Goal: Contribute content: Add original content to the website for others to see

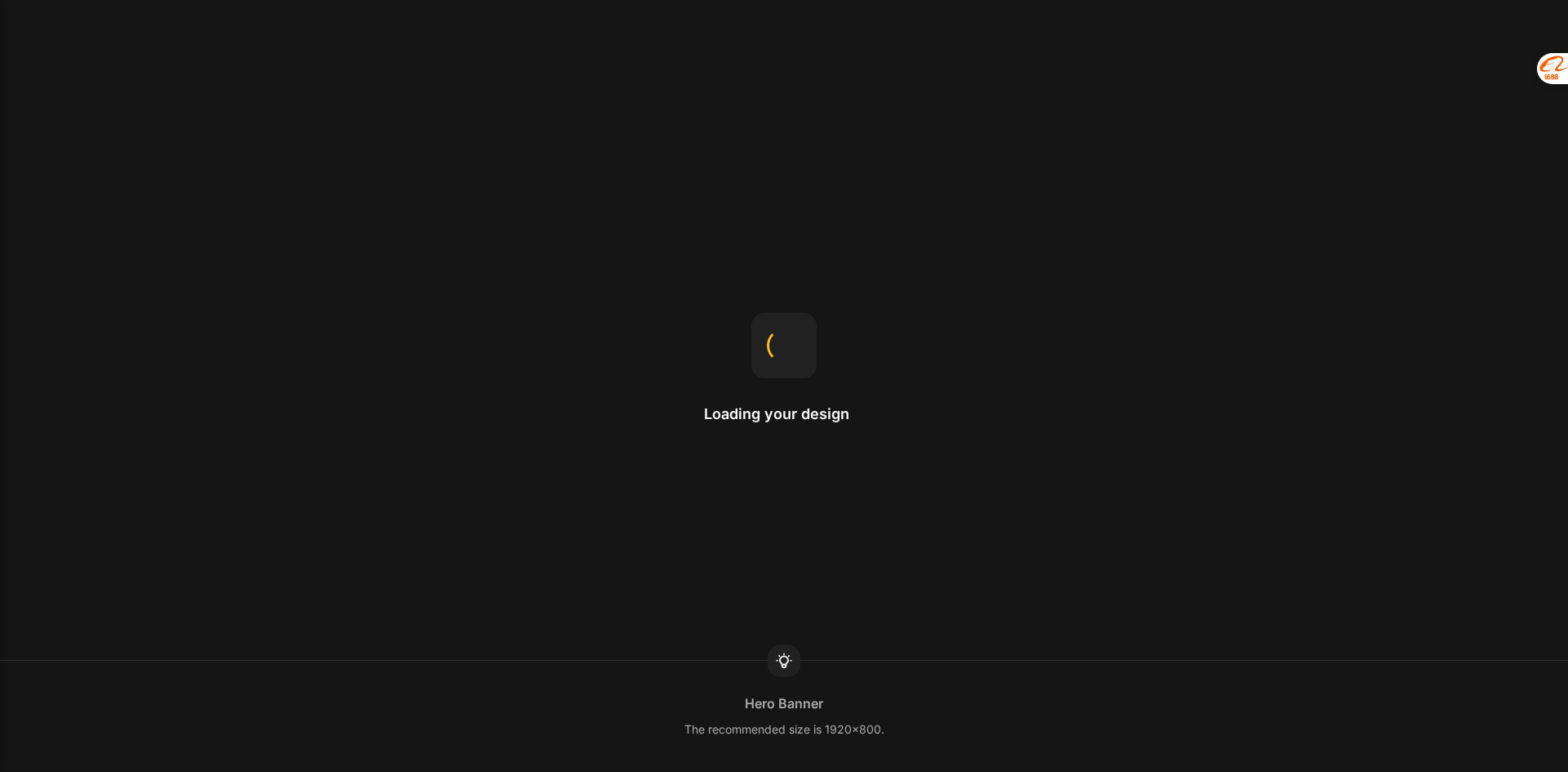
select select "ENG"
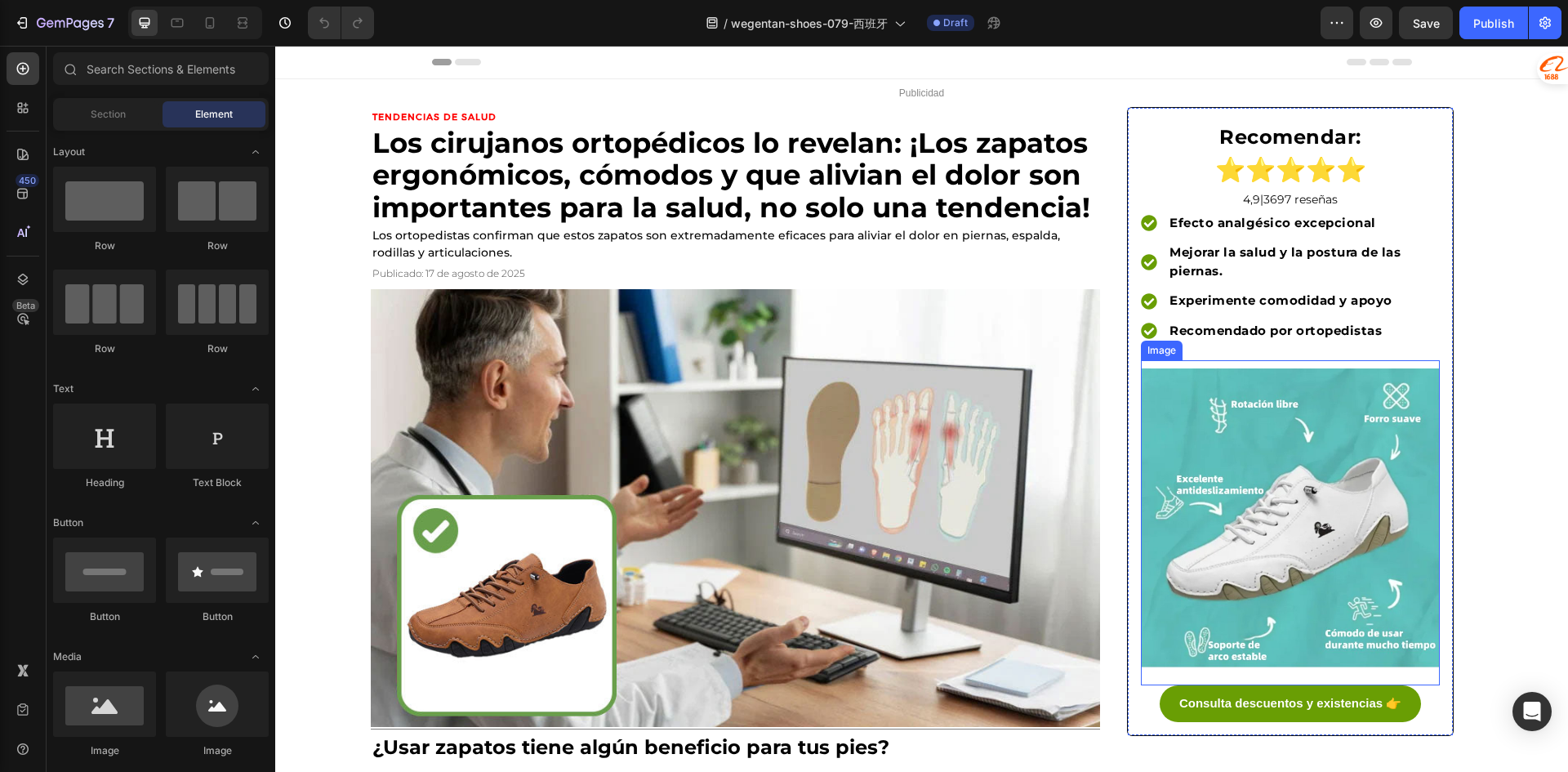
click at [1399, 547] on img at bounding box center [1289, 518] width 299 height 299
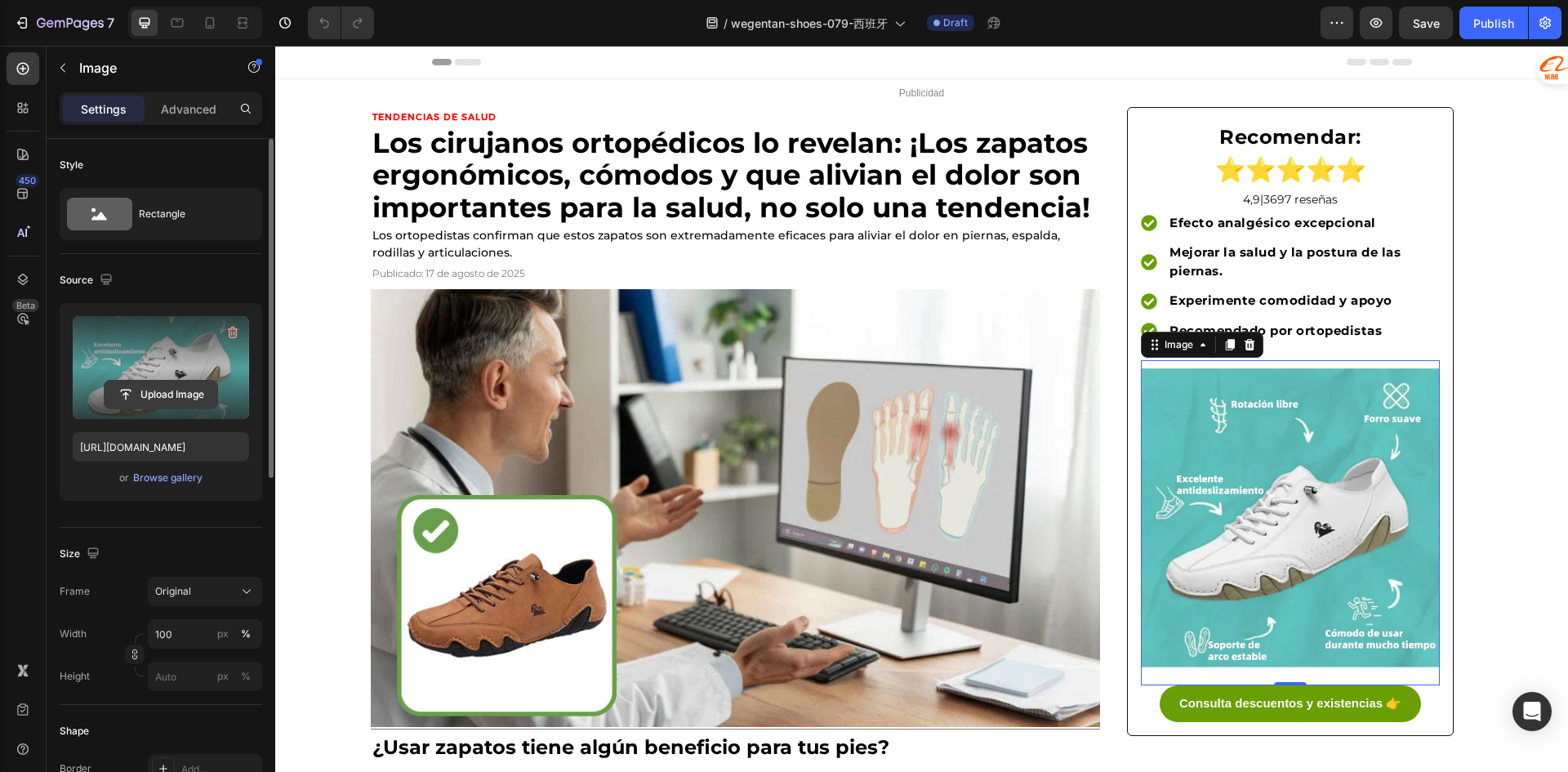
click at [174, 393] on input "file" at bounding box center [160, 394] width 112 height 28
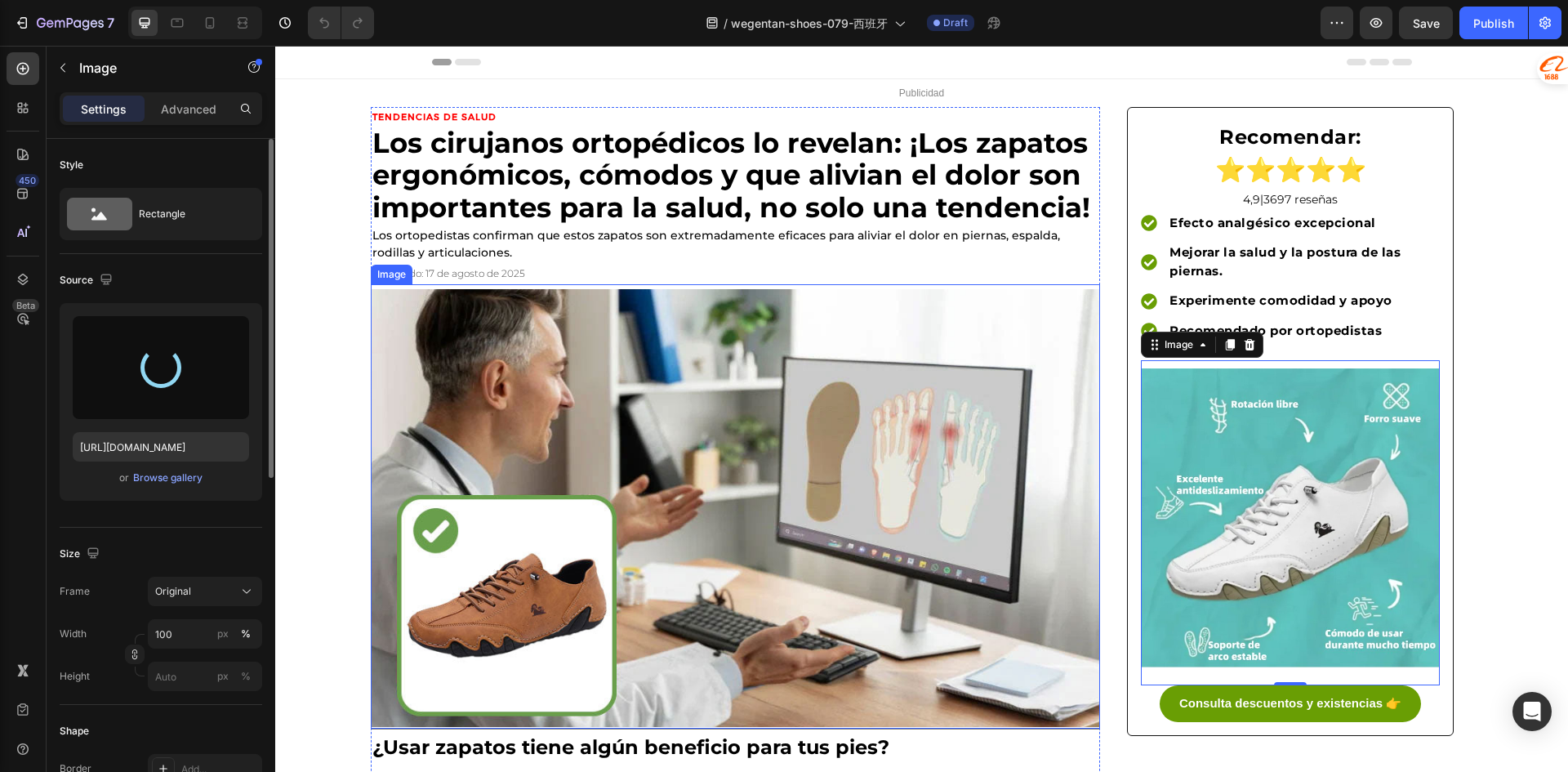
type input "[URL][DOMAIN_NAME]"
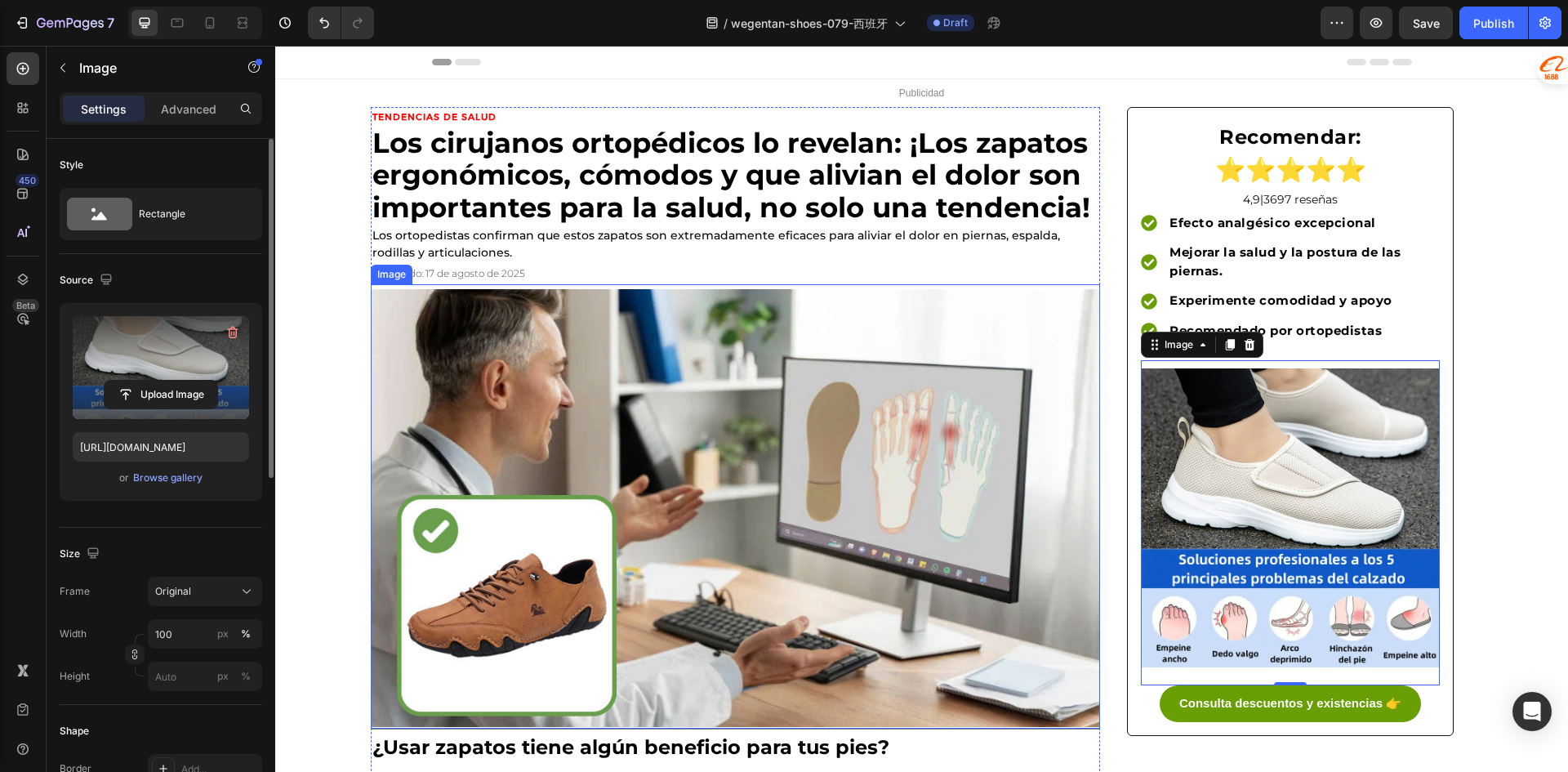
scroll to position [82, 0]
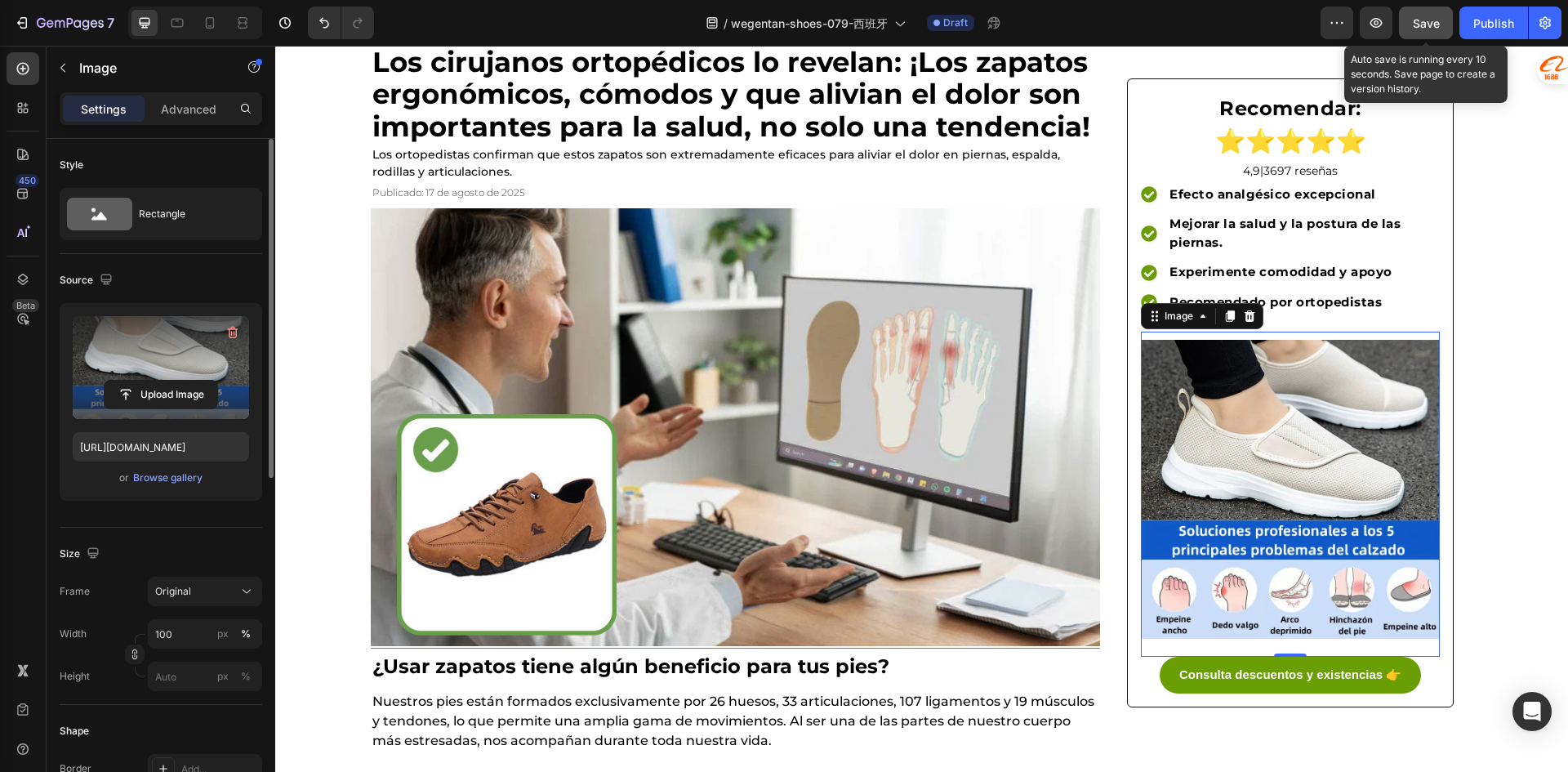
click at [1428, 26] on span "Save" at bounding box center [1426, 22] width 27 height 13
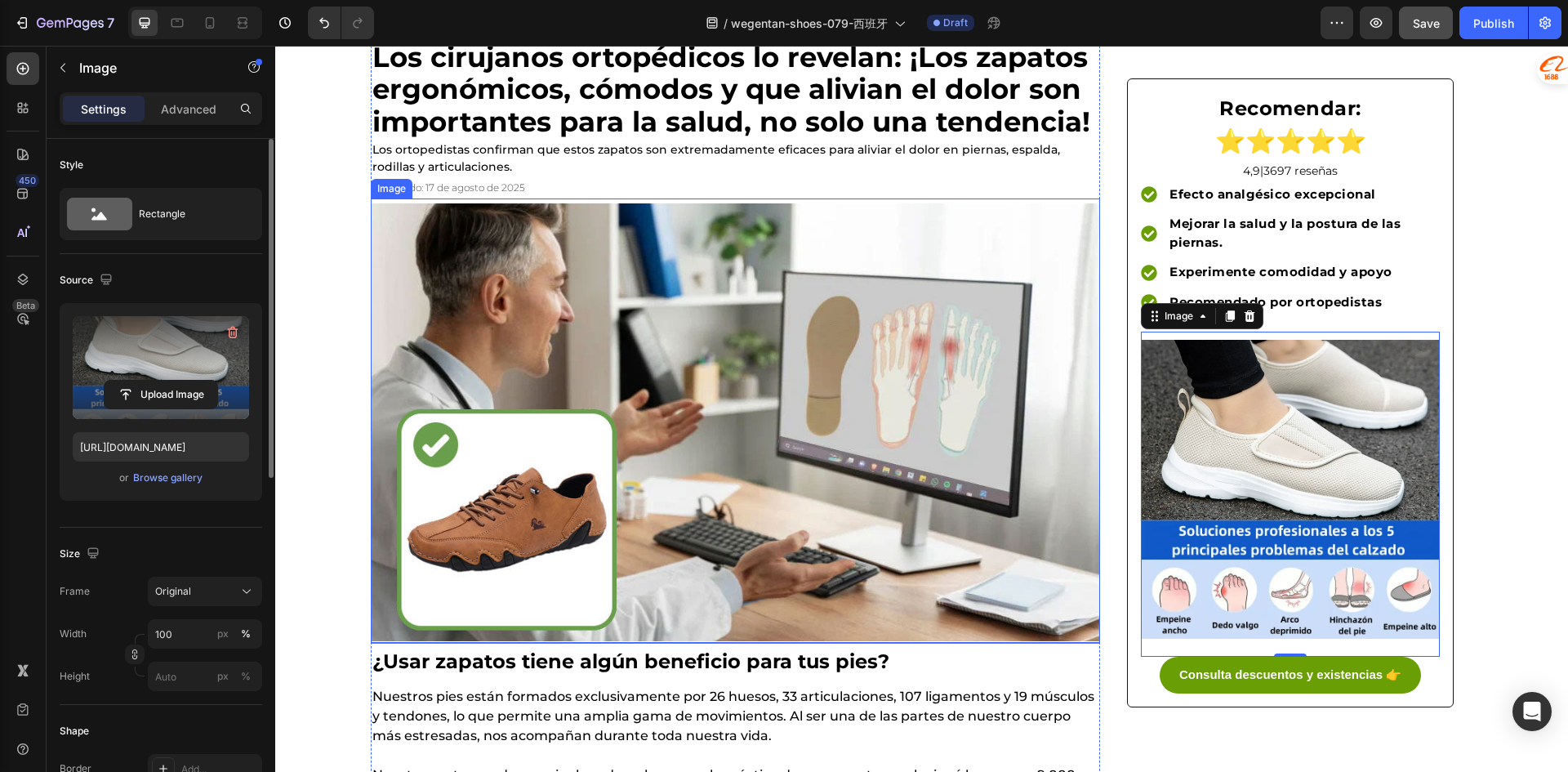
scroll to position [164, 0]
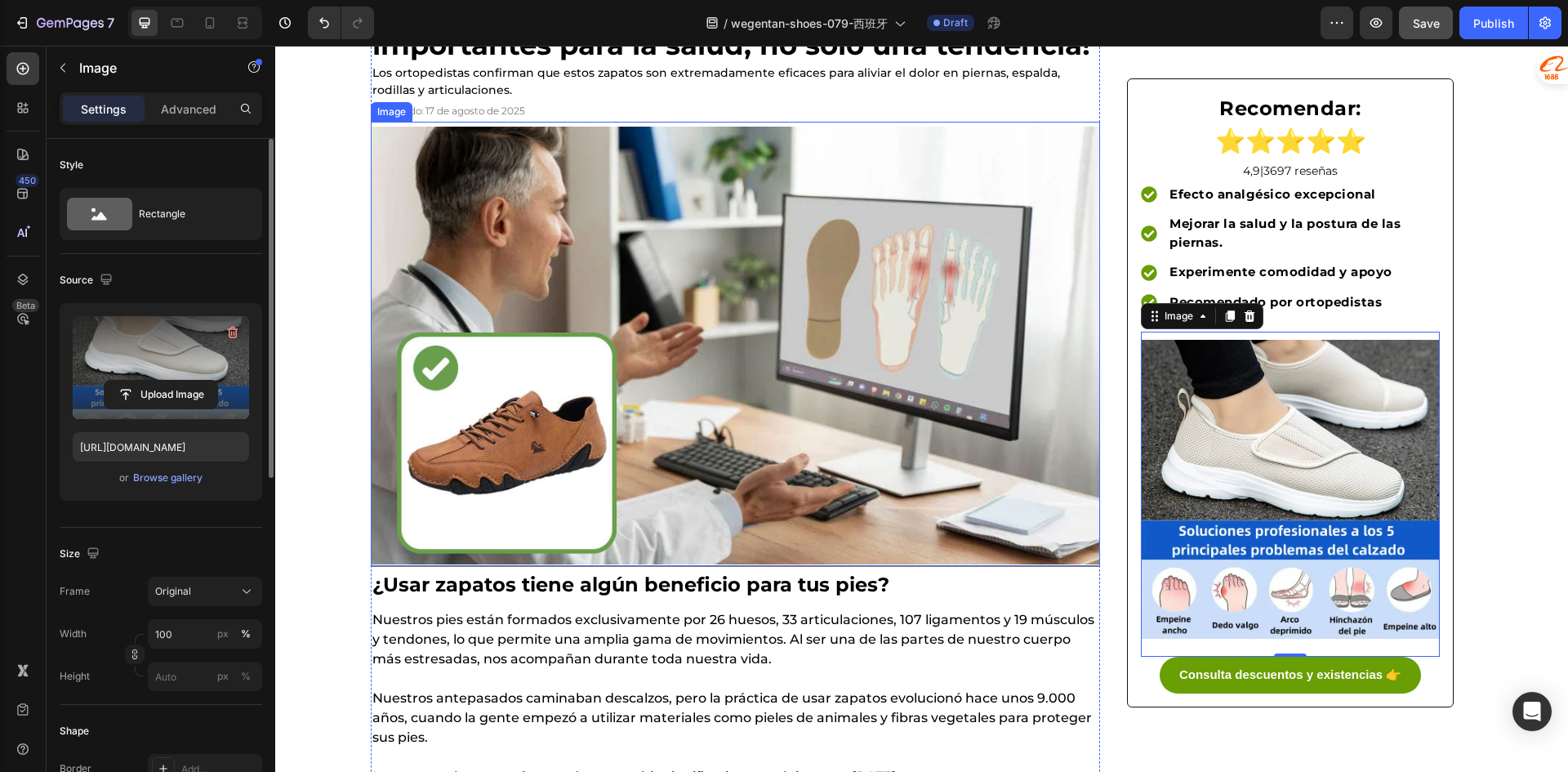
click at [684, 312] on img at bounding box center [735, 345] width 729 height 438
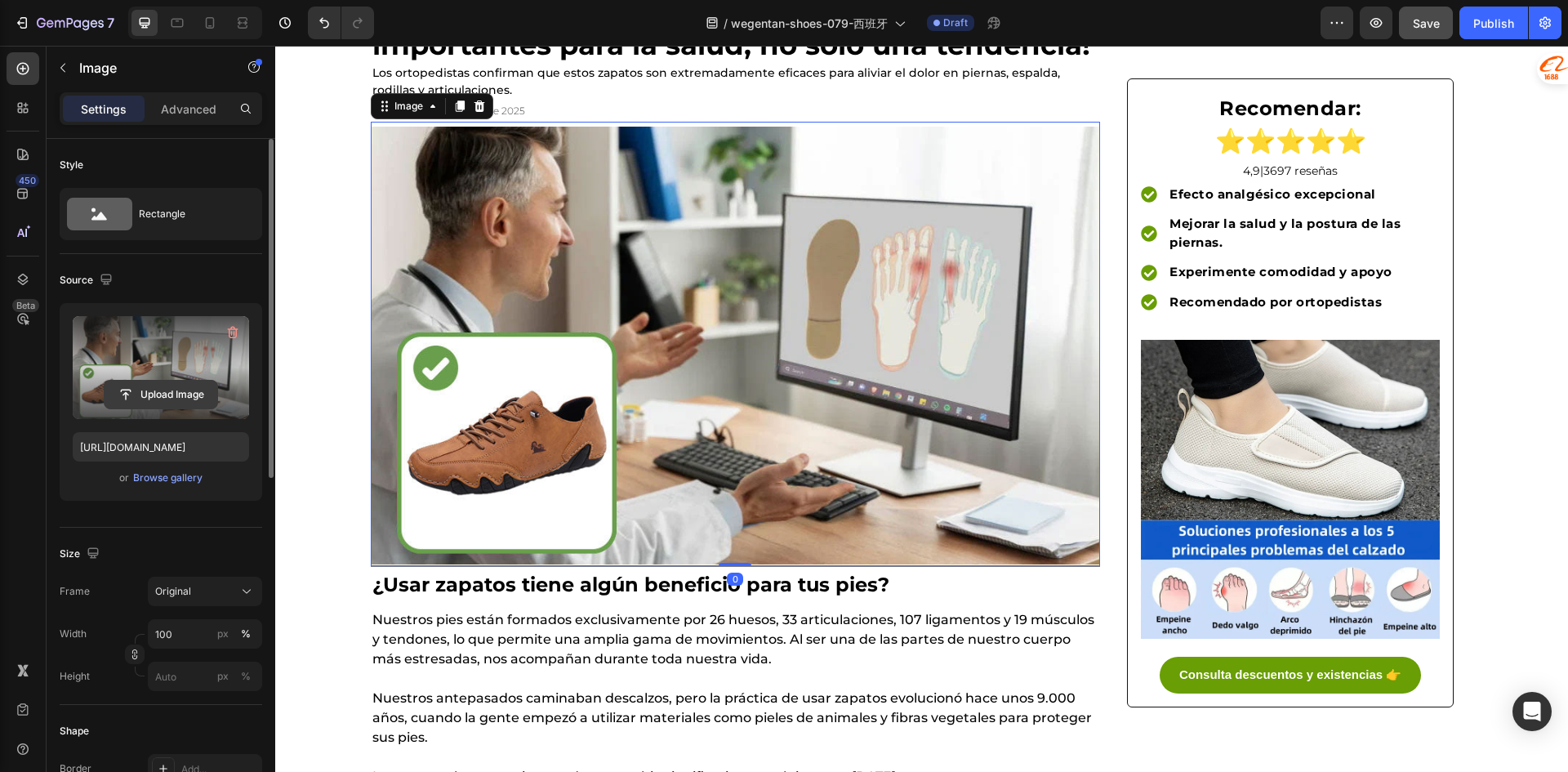
click at [190, 399] on input "file" at bounding box center [160, 394] width 112 height 28
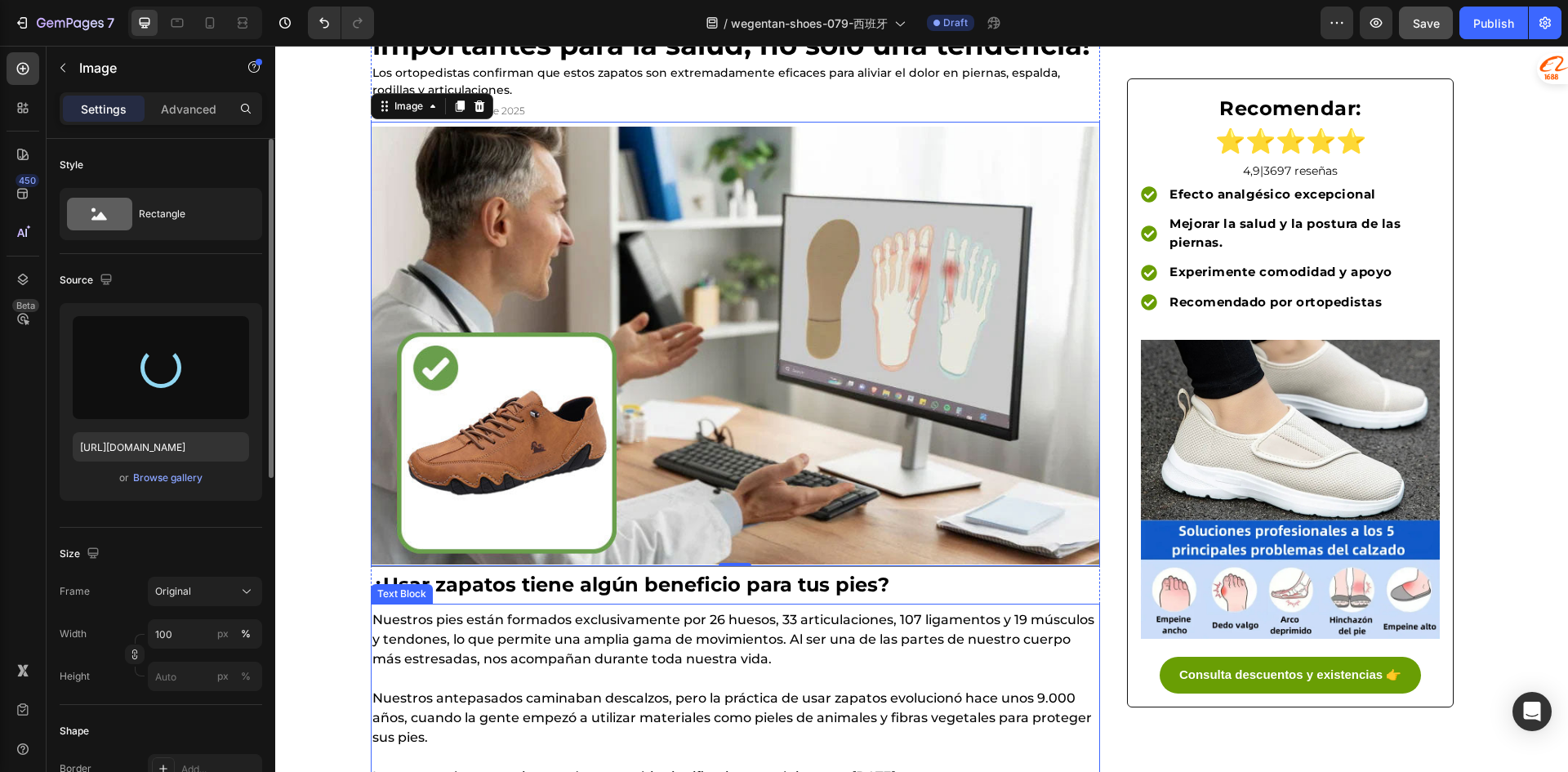
type input "[URL][DOMAIN_NAME]"
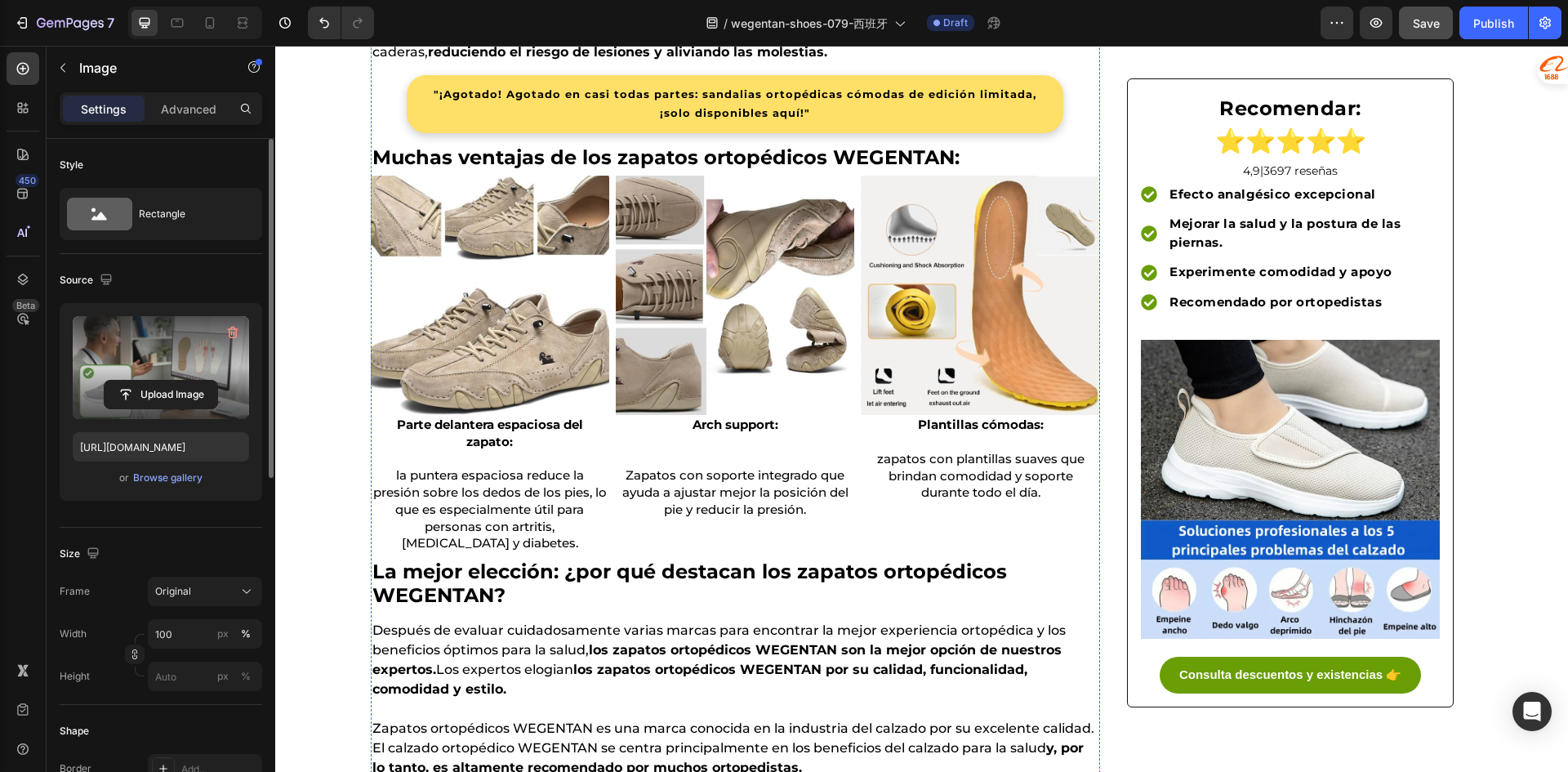
scroll to position [2450, 0]
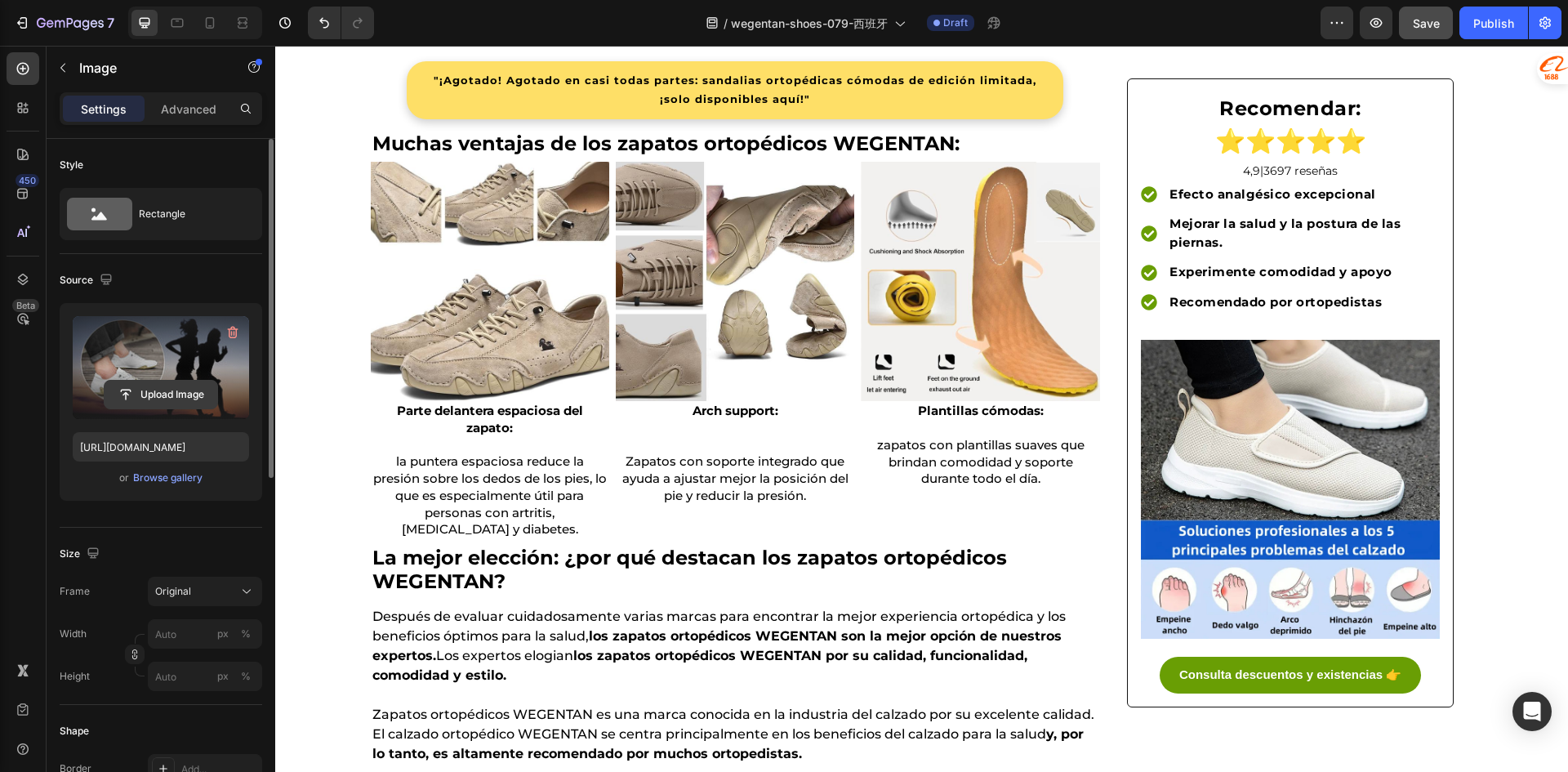
click at [159, 395] on input "file" at bounding box center [160, 394] width 112 height 28
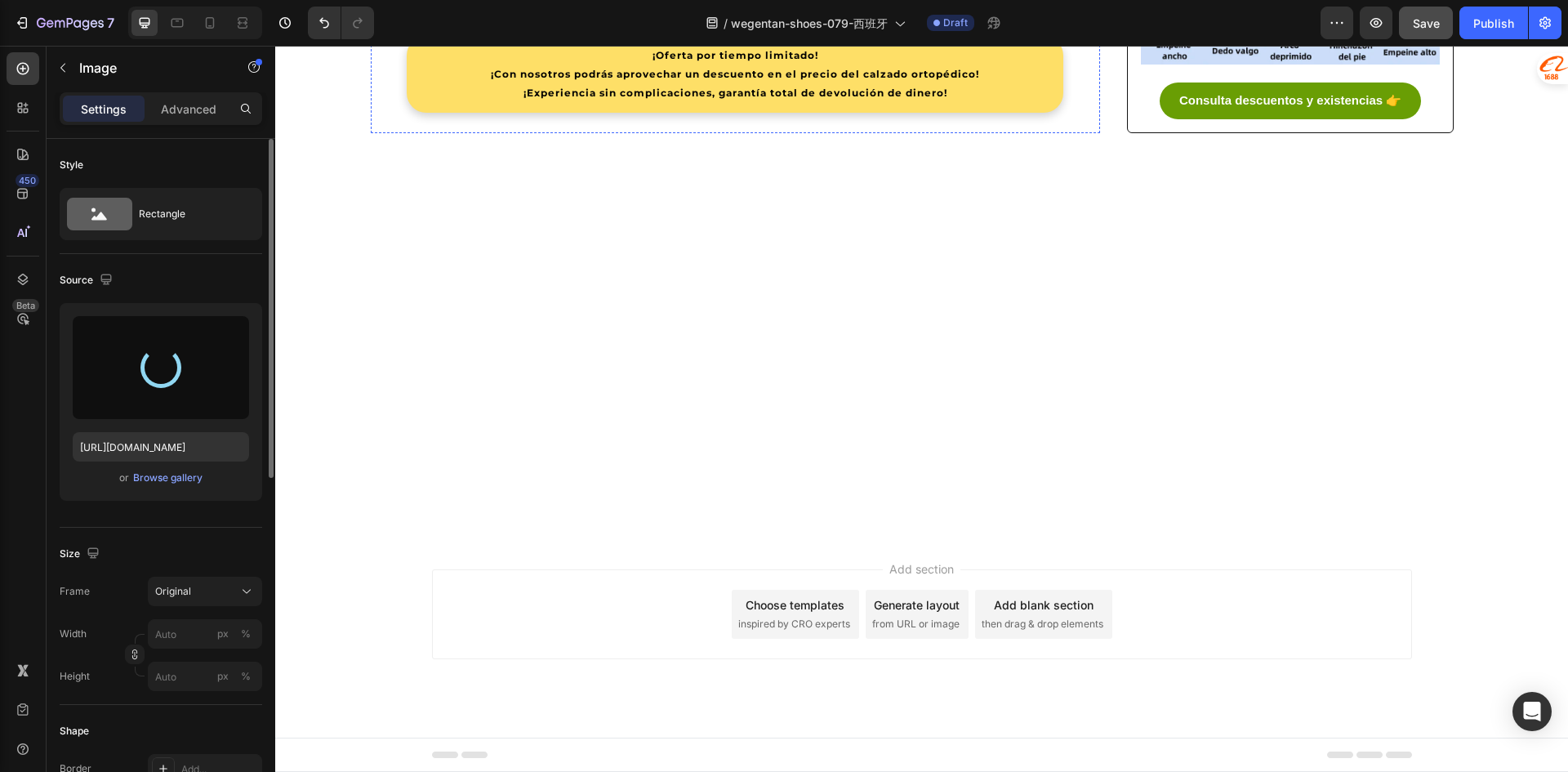
type input "[URL][DOMAIN_NAME]"
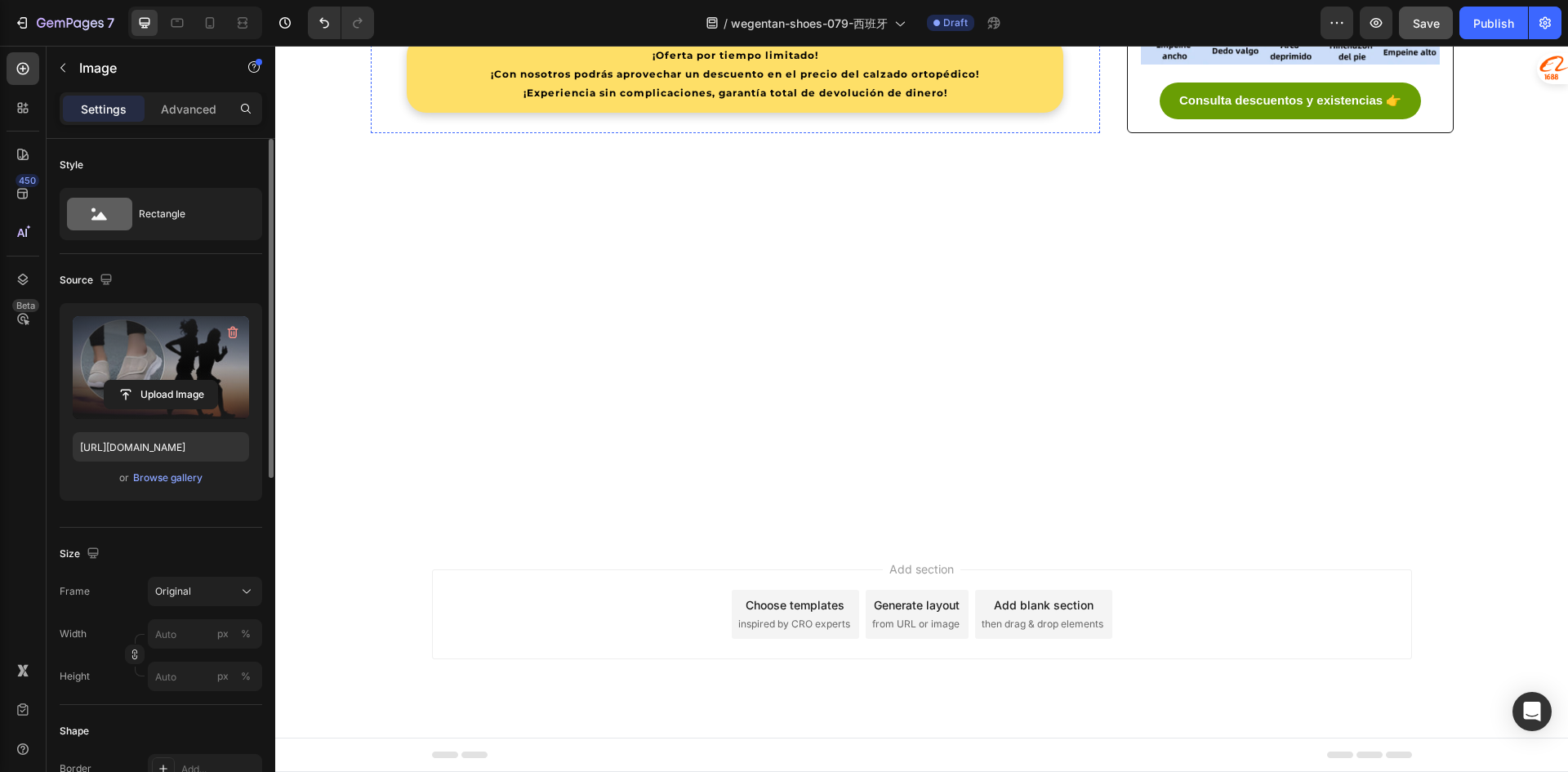
scroll to position [3593, 0]
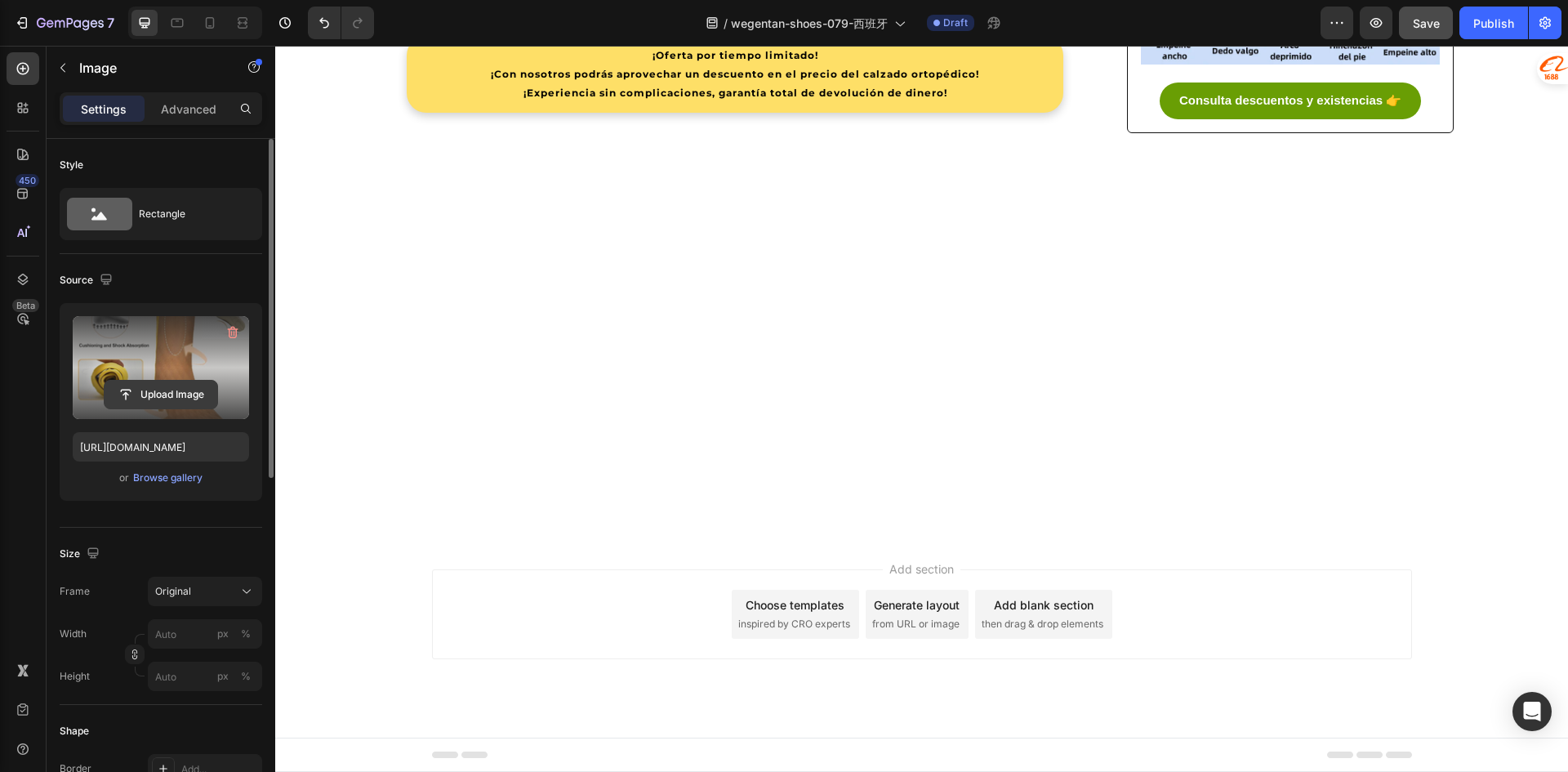
click at [156, 388] on input "file" at bounding box center [160, 394] width 112 height 28
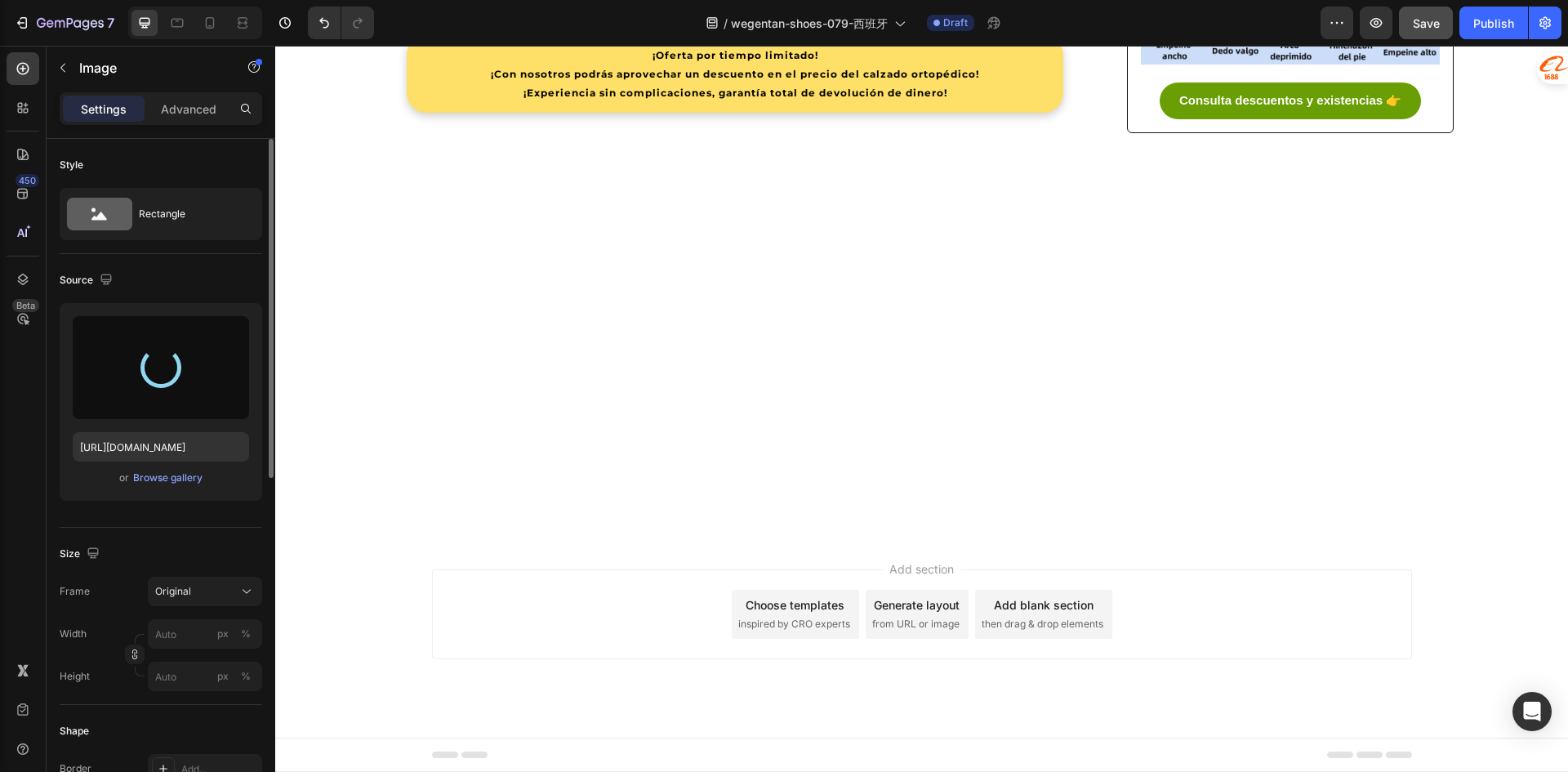
type input "[URL][DOMAIN_NAME]"
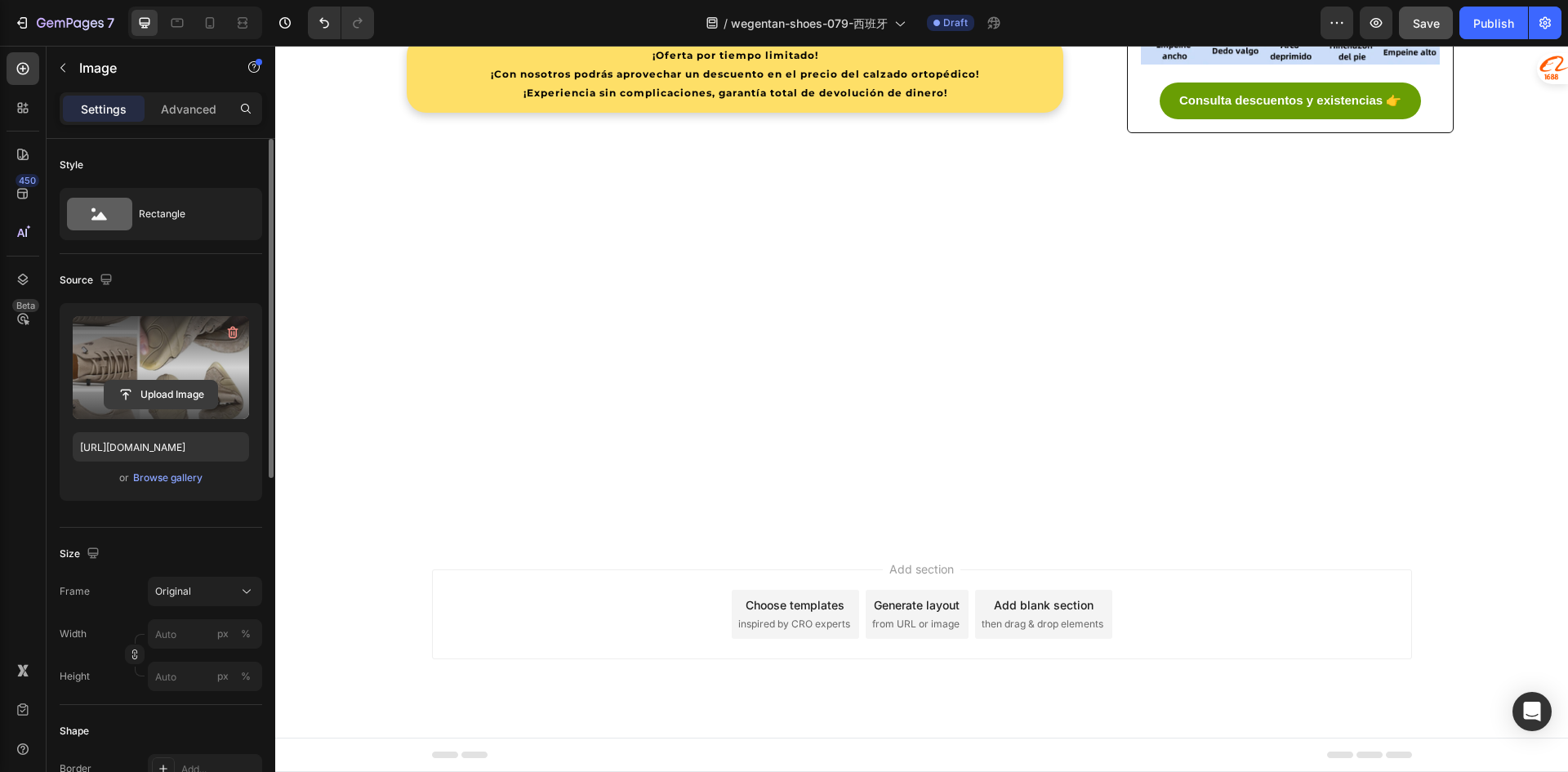
click at [170, 394] on input "file" at bounding box center [160, 394] width 112 height 28
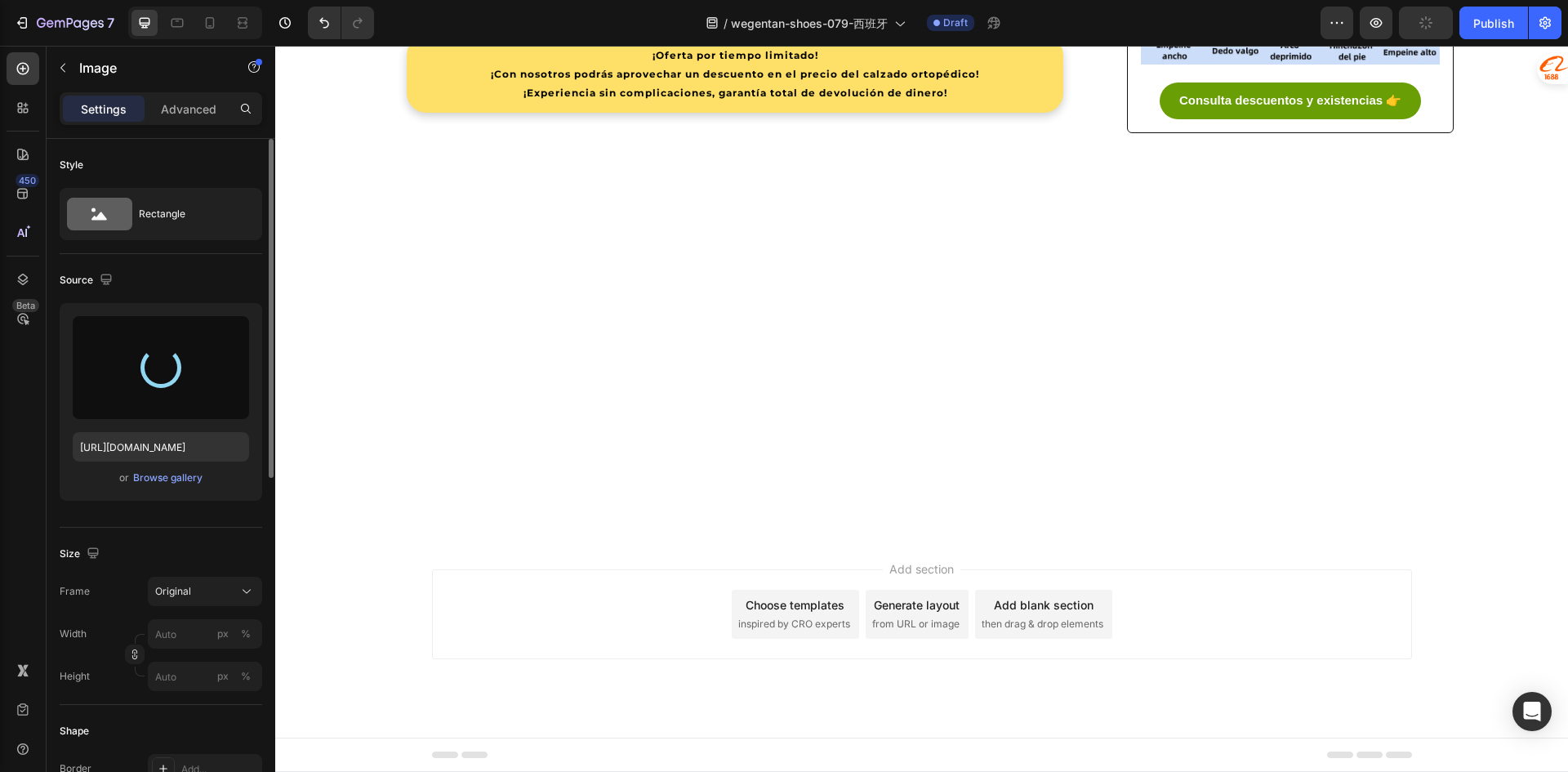
scroll to position [3757, 0]
type input "[URL][DOMAIN_NAME]"
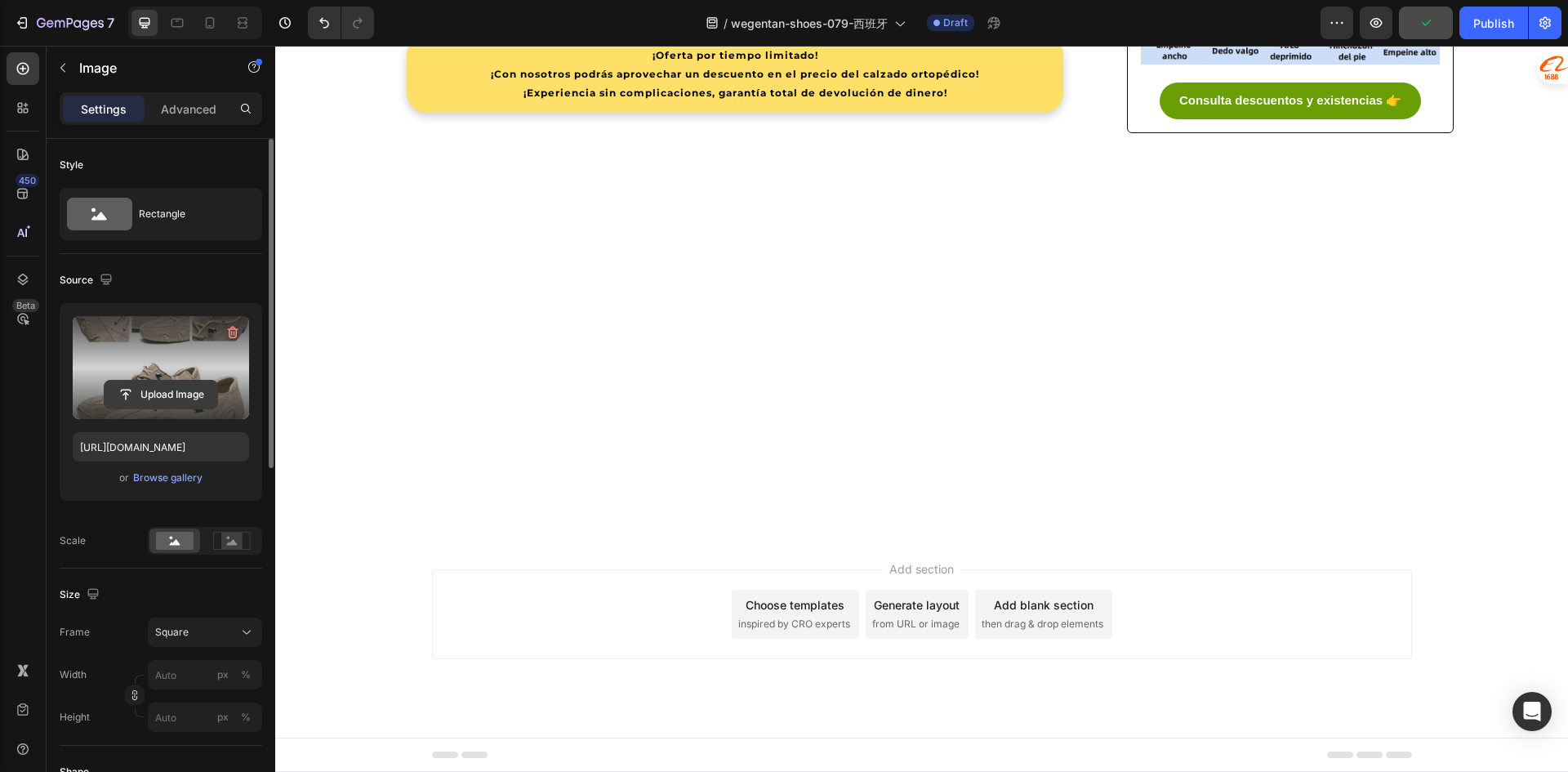
click at [191, 386] on input "file" at bounding box center [160, 394] width 112 height 28
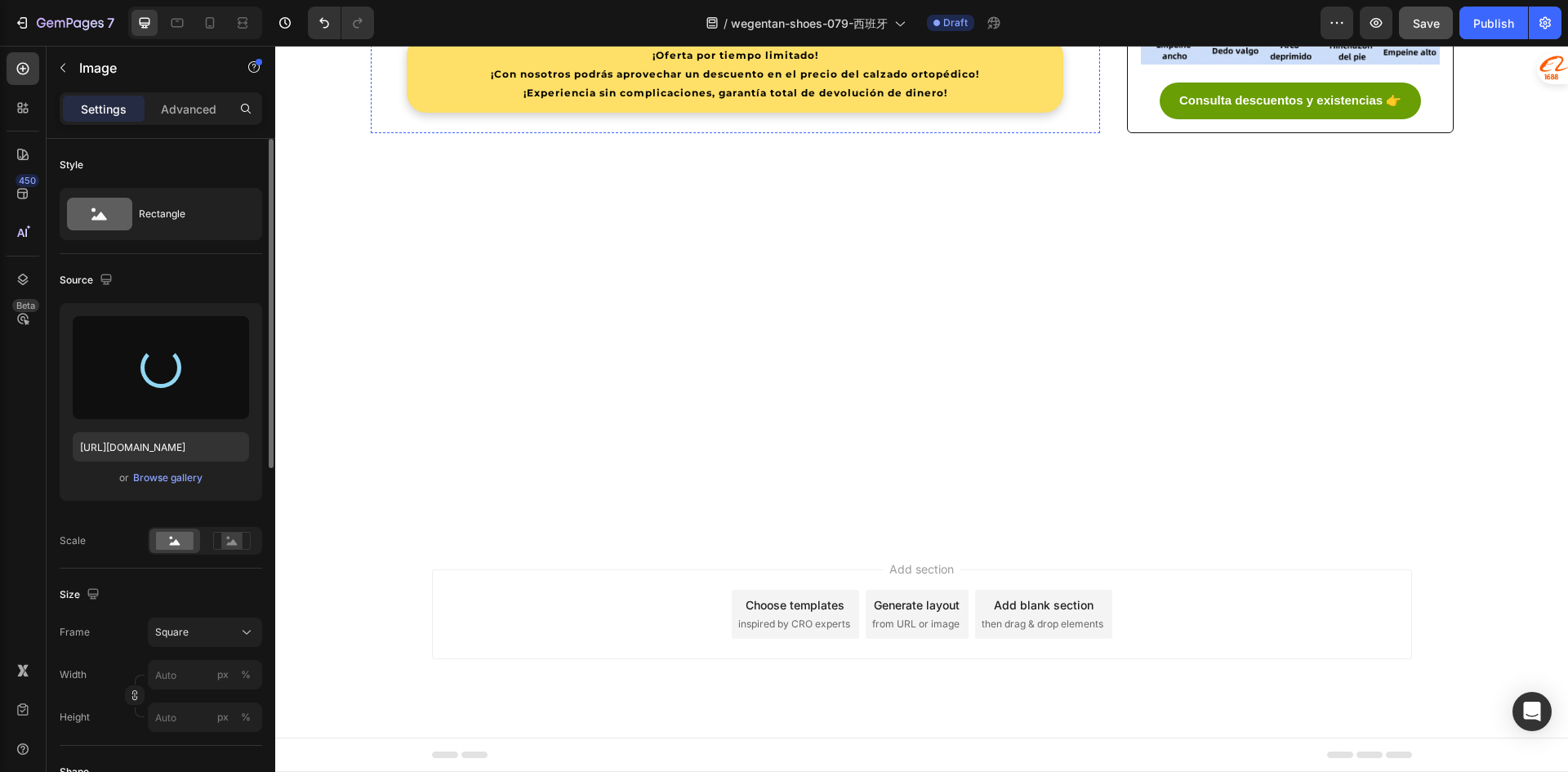
type input "[URL][DOMAIN_NAME]"
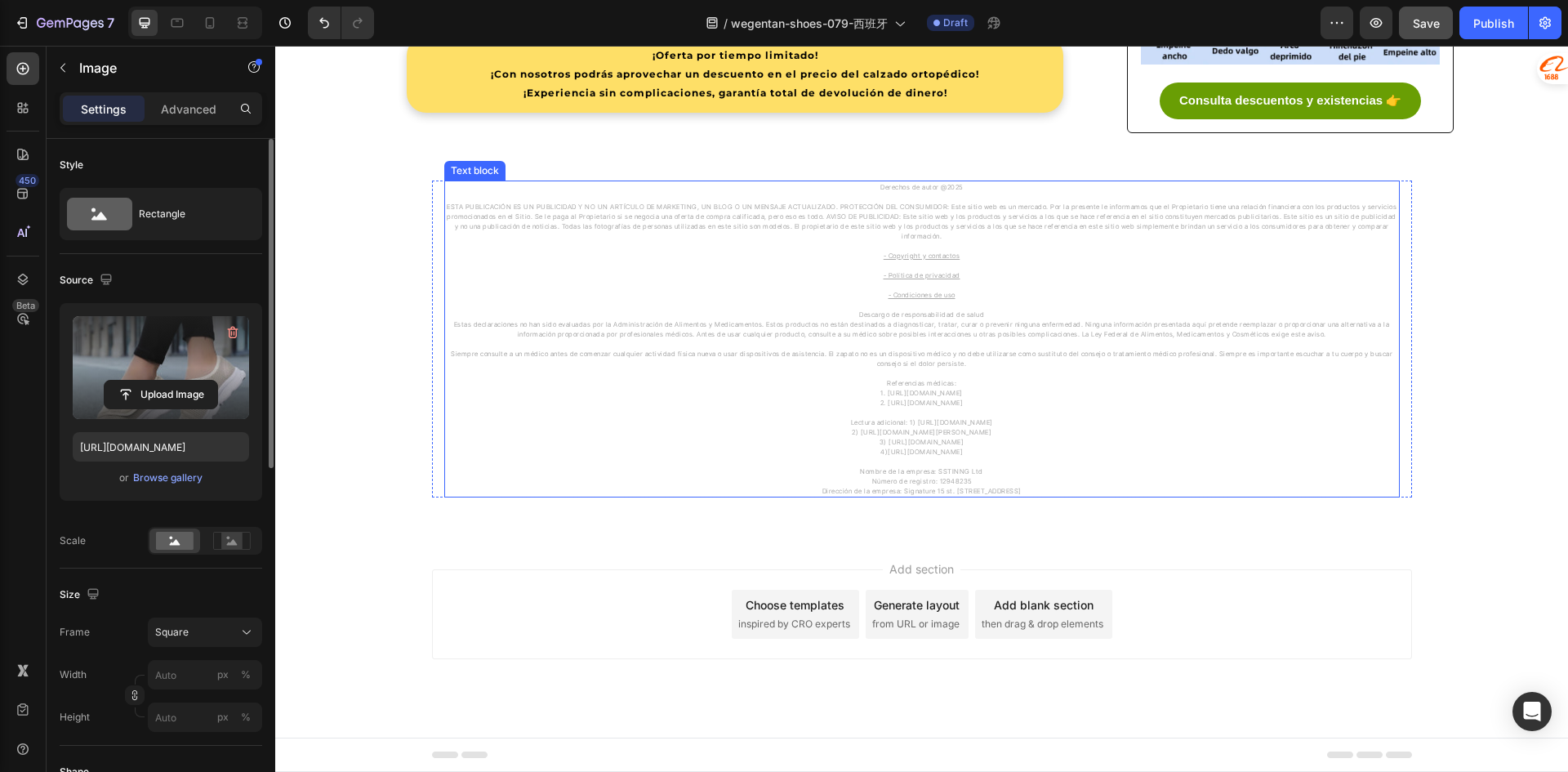
scroll to position [4492, 0]
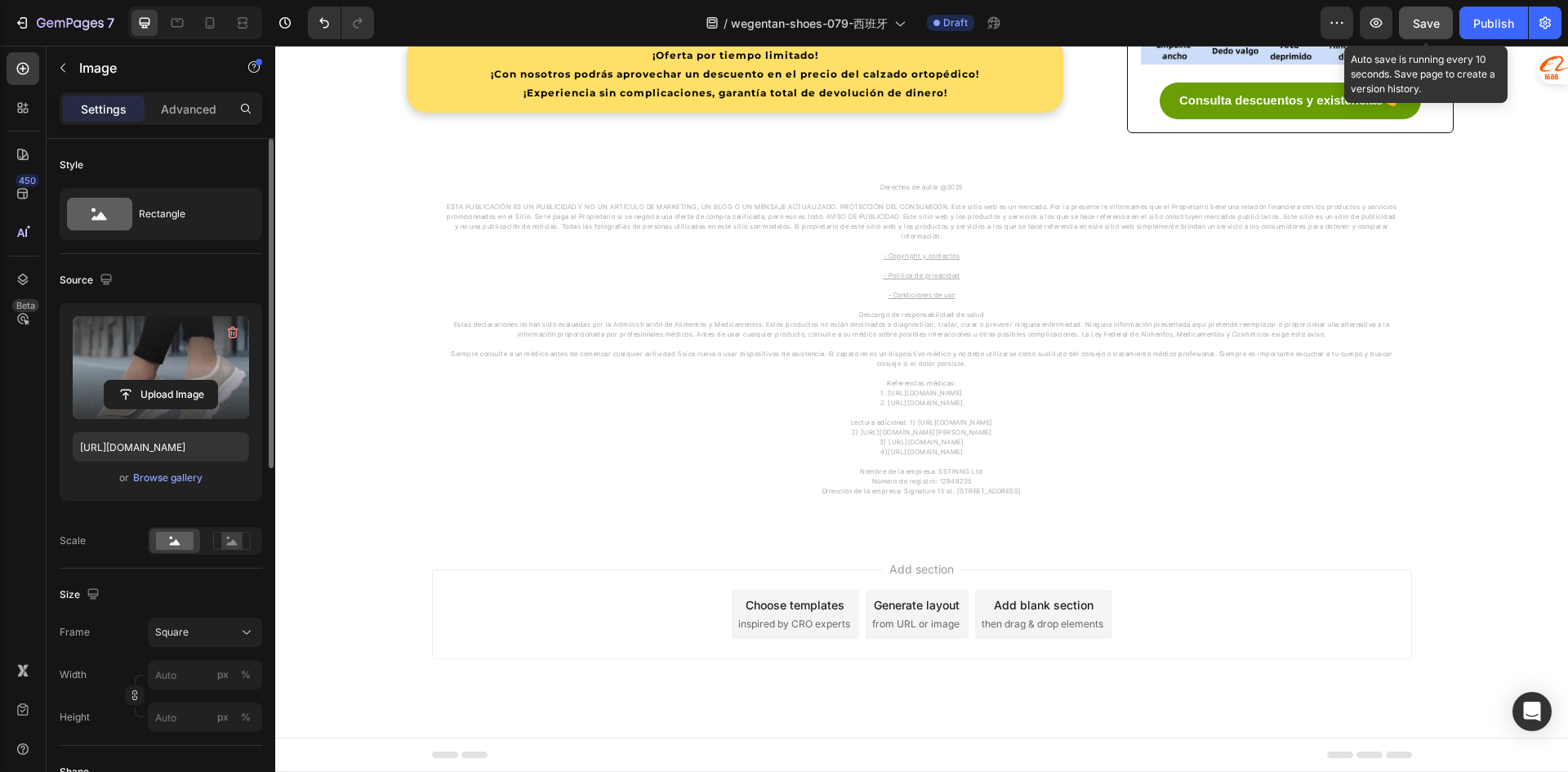
drag, startPoint x: 1440, startPoint y: 22, endPoint x: 875, endPoint y: 384, distance: 671.0
click at [1440, 22] on button "Save" at bounding box center [1426, 22] width 54 height 32
click at [619, 28] on img at bounding box center [735, 28] width 729 height 0
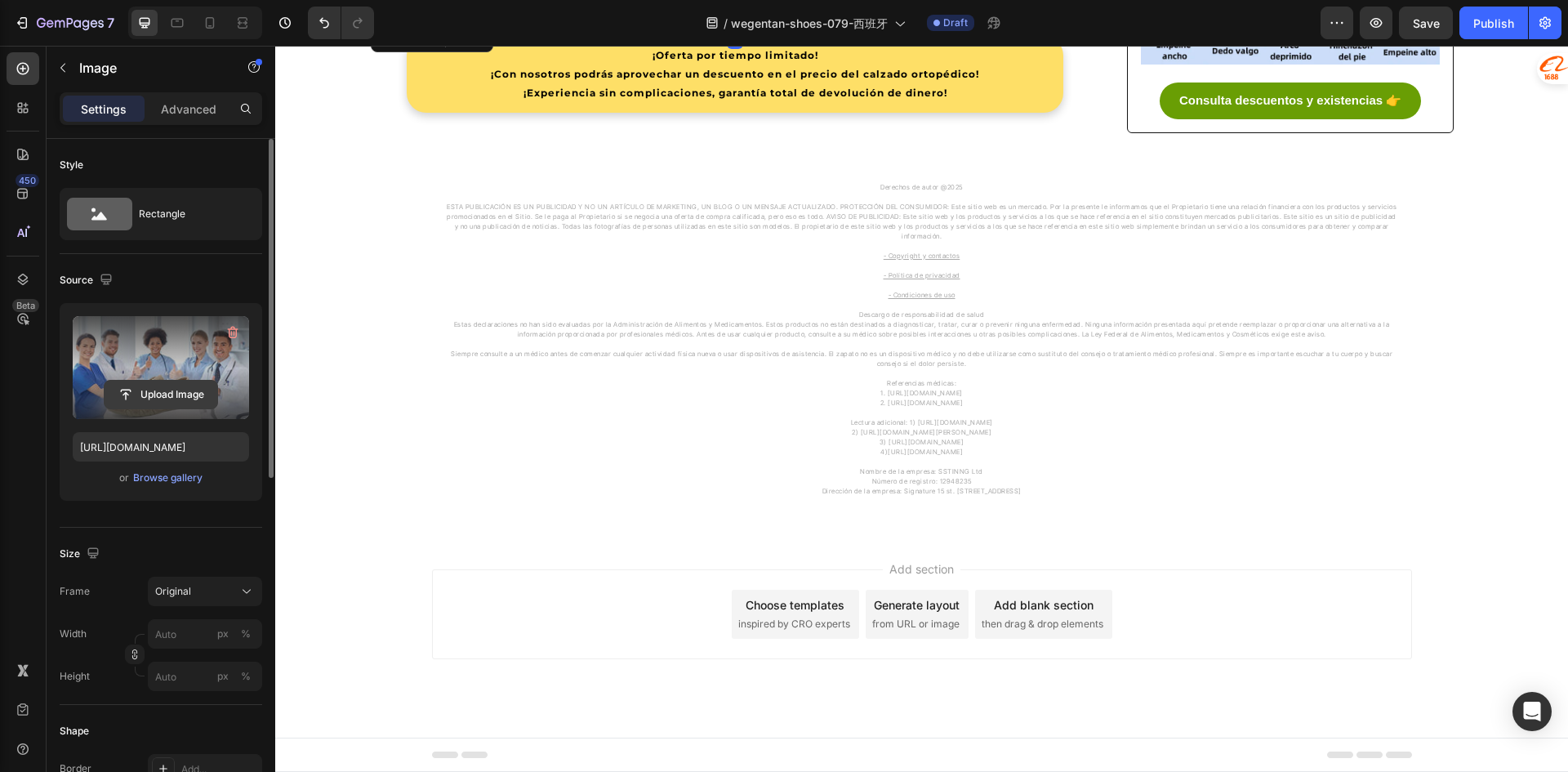
click at [147, 387] on input "file" at bounding box center [160, 394] width 112 height 28
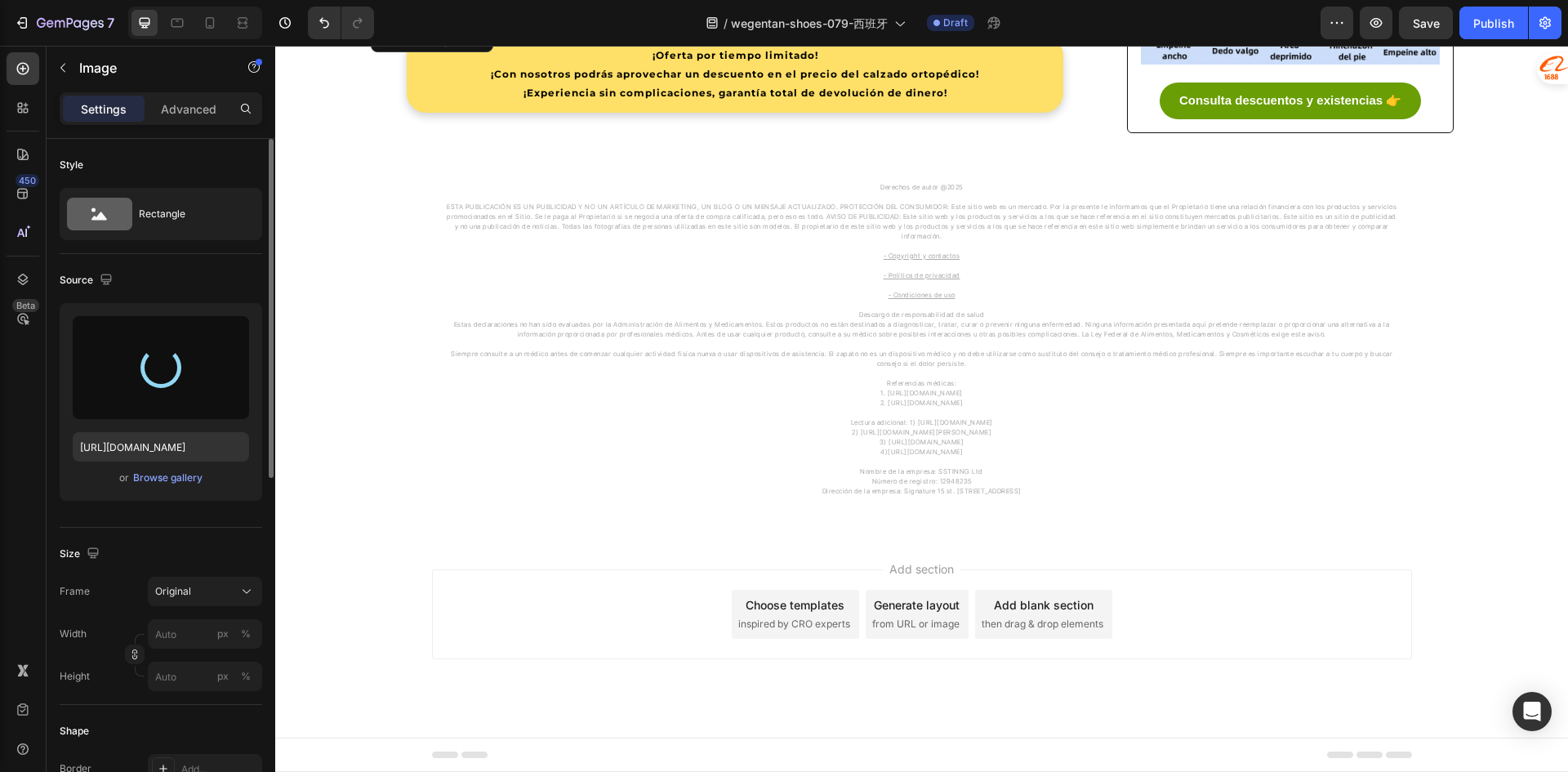
type input "[URL][DOMAIN_NAME]"
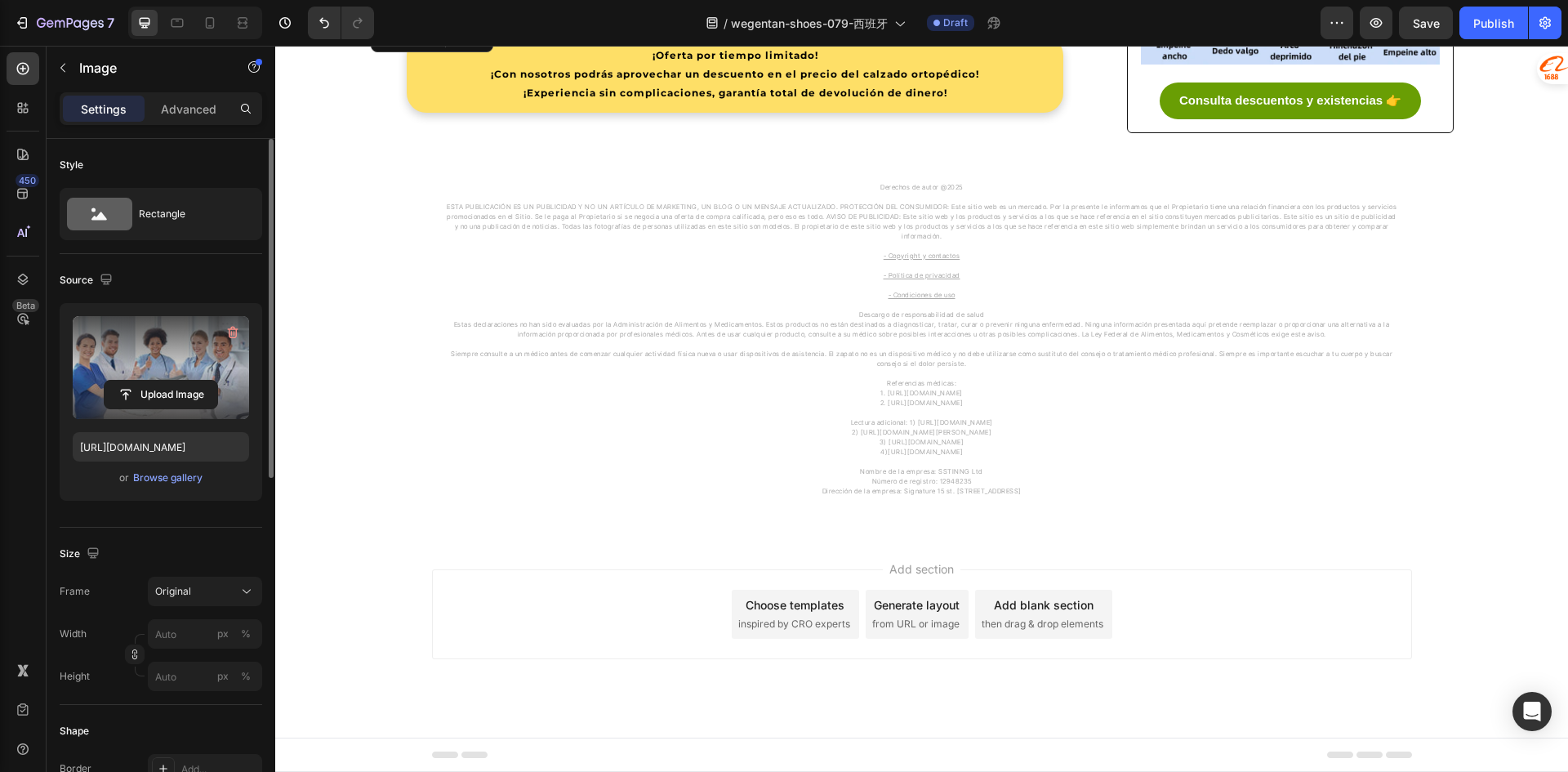
scroll to position [4246, 0]
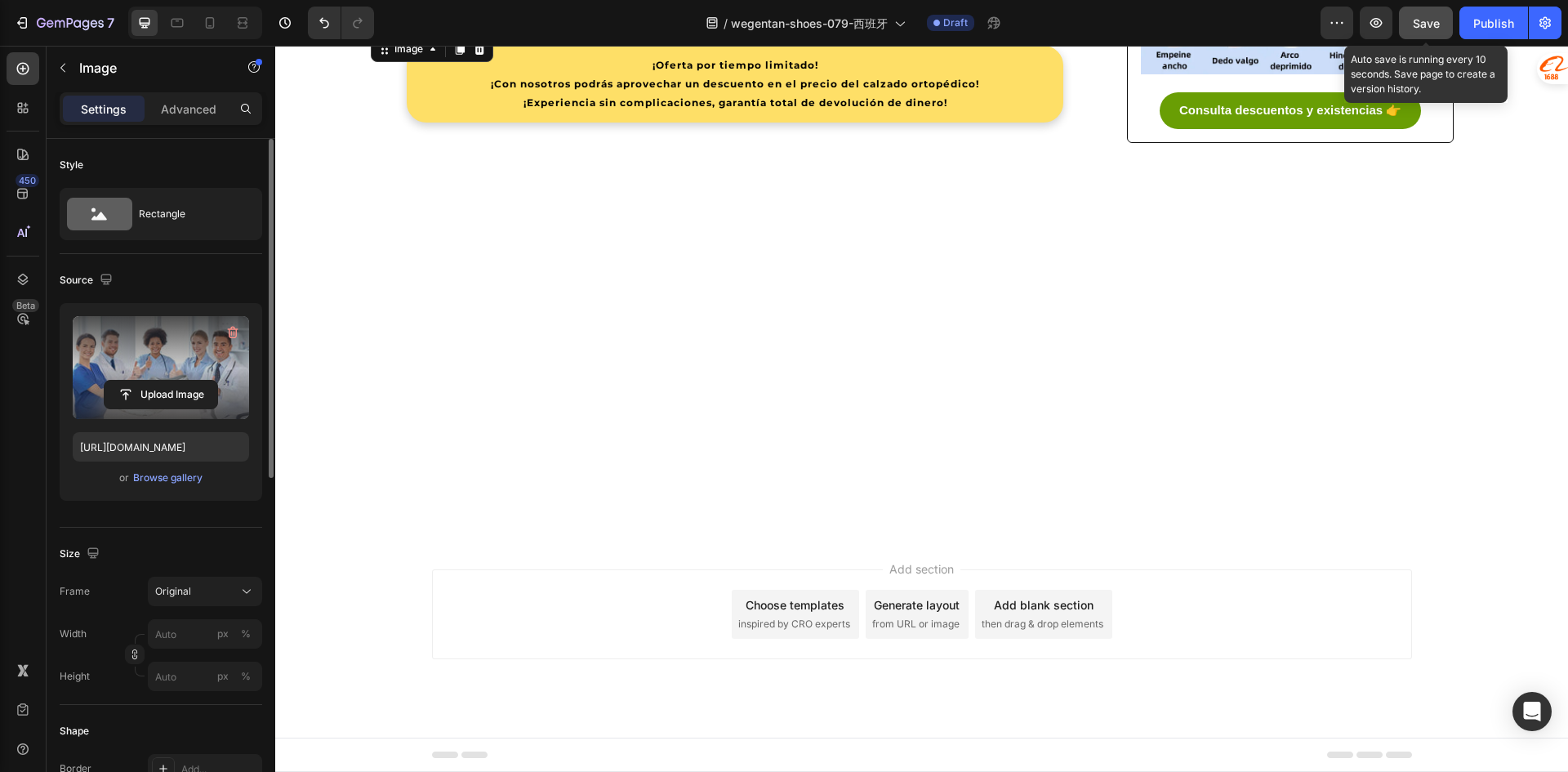
click at [1424, 12] on button "Save" at bounding box center [1426, 22] width 54 height 32
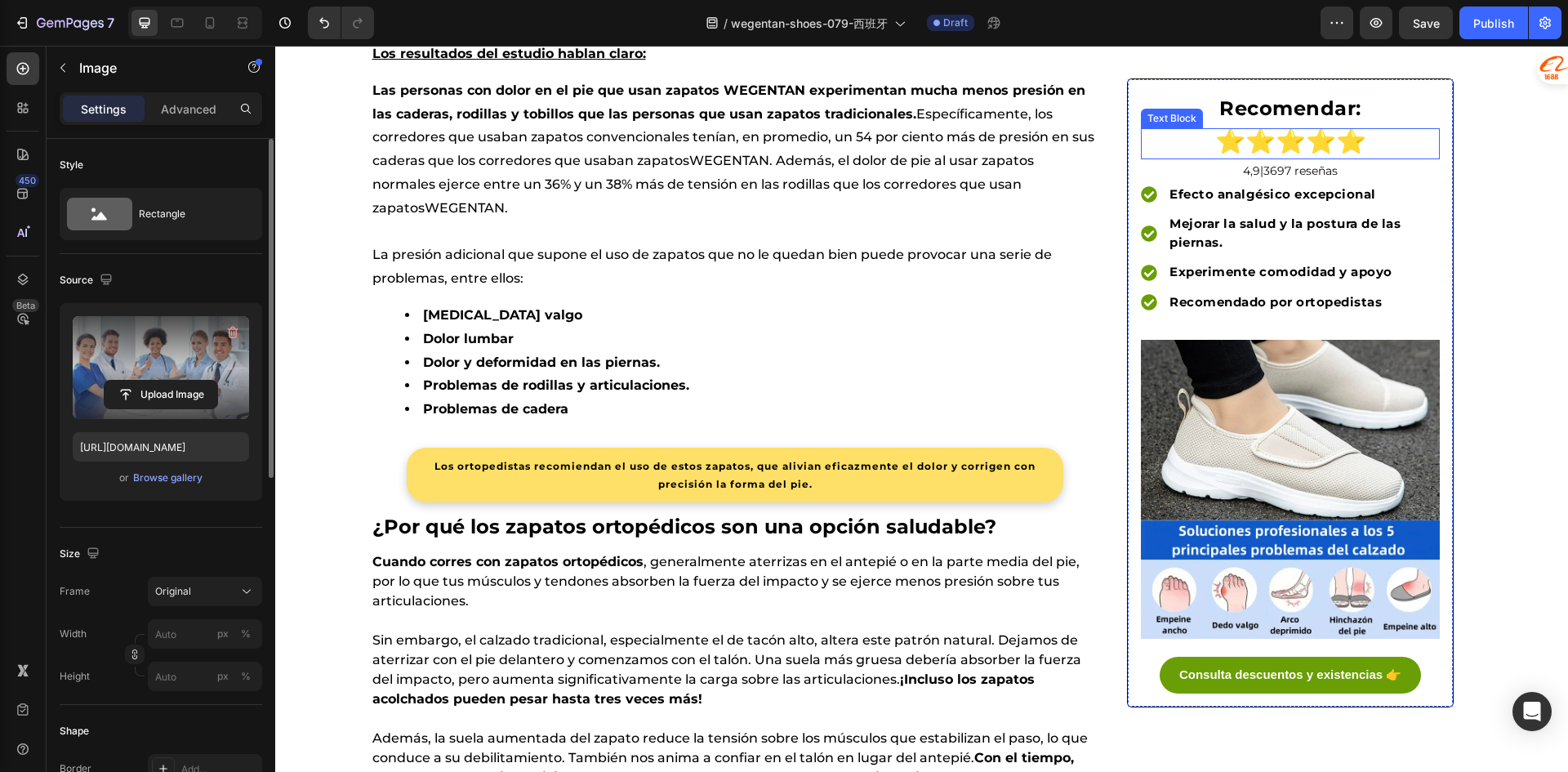
scroll to position [1225, 0]
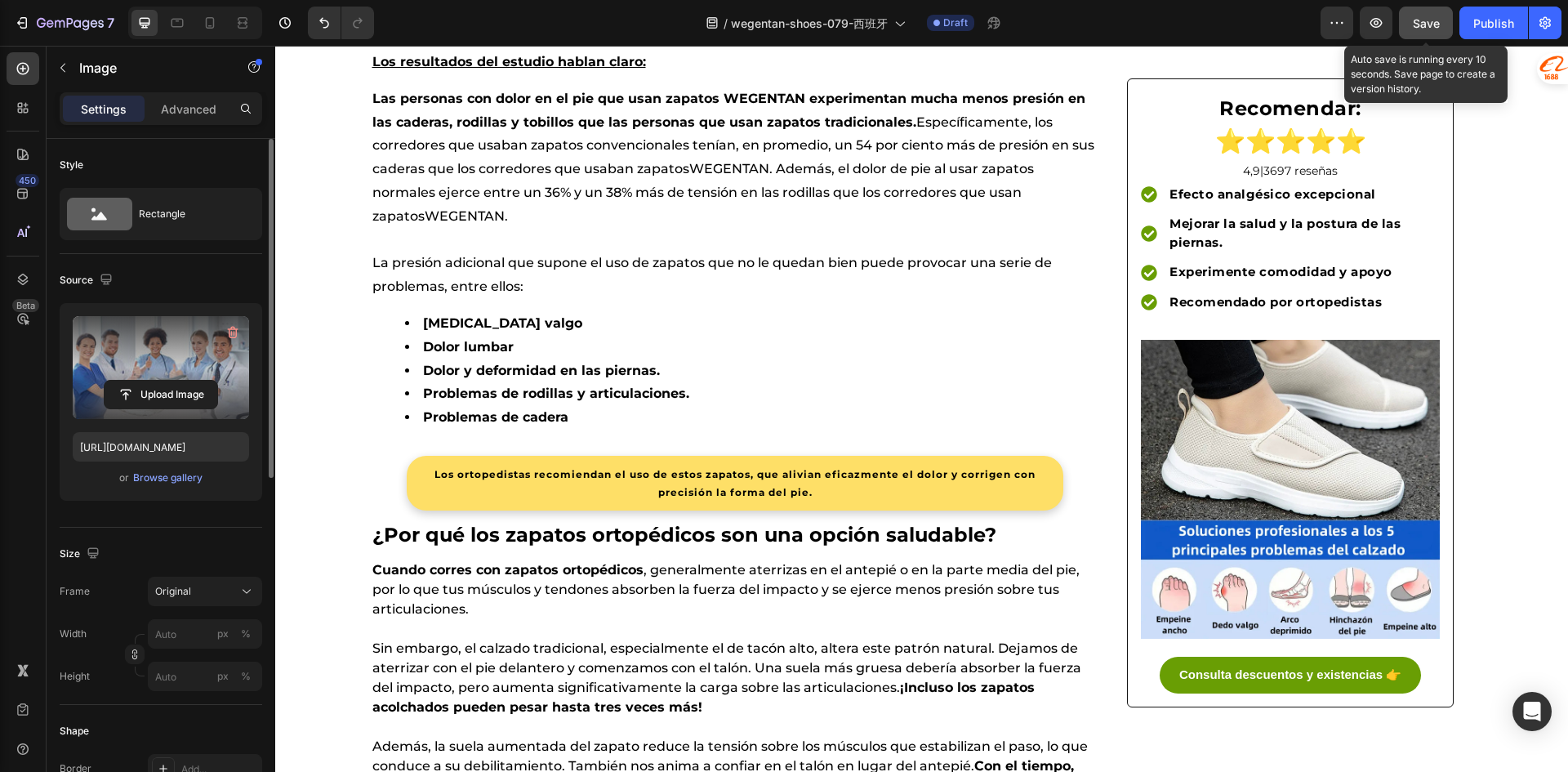
click at [1437, 13] on button "Save" at bounding box center [1426, 22] width 54 height 32
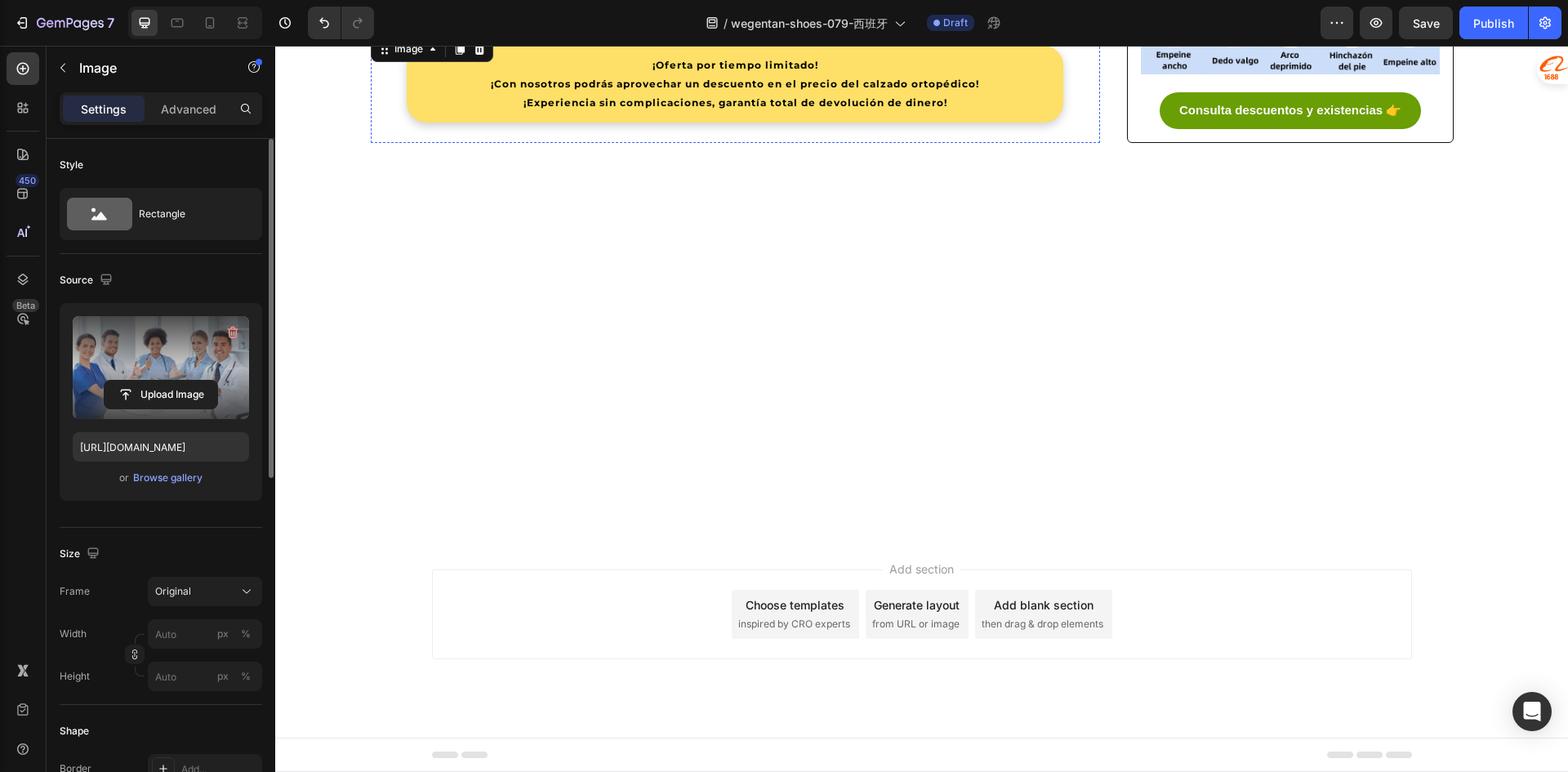
scroll to position [3757, 0]
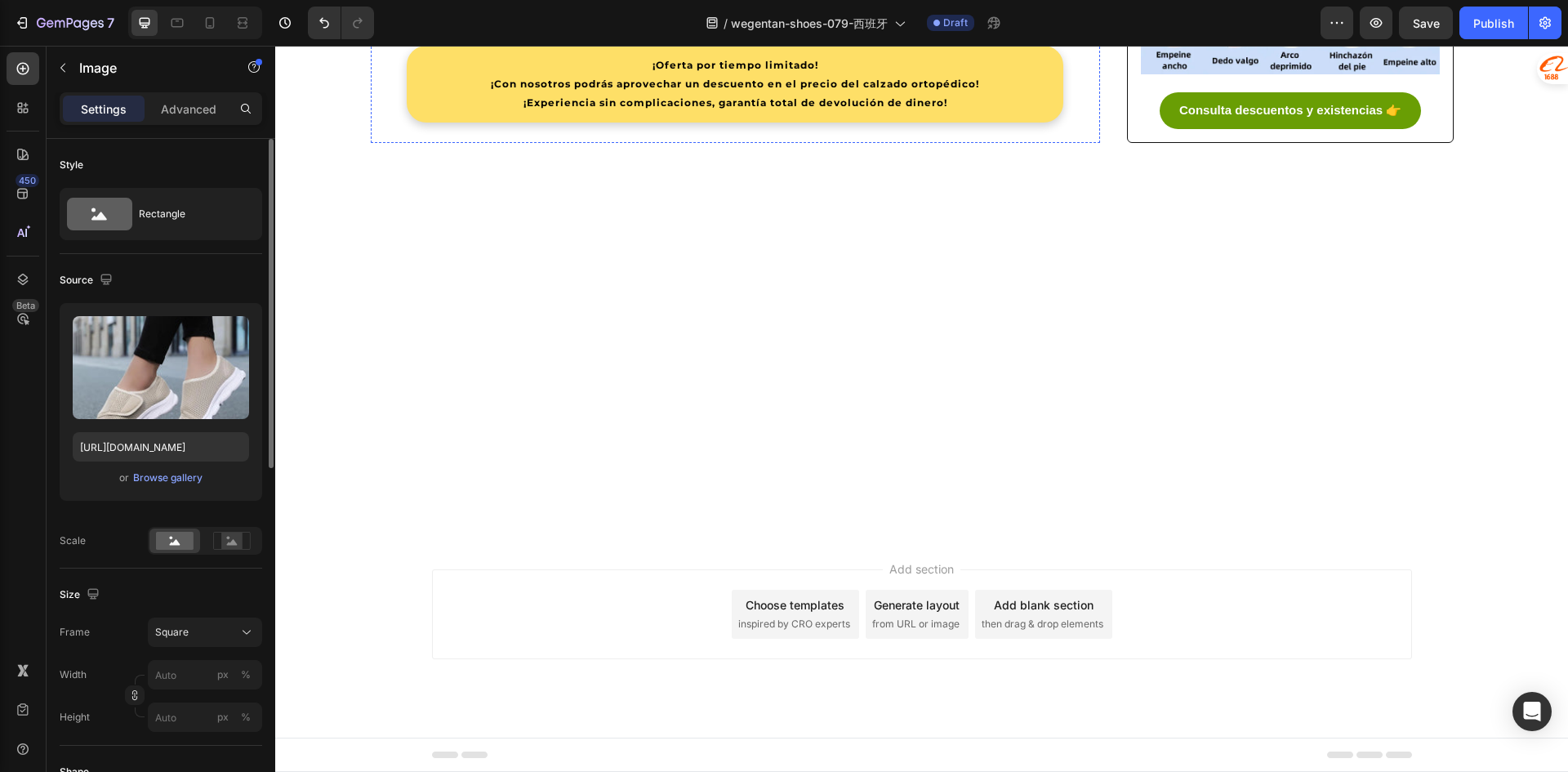
scroll to position [3675, 0]
drag, startPoint x: 509, startPoint y: 338, endPoint x: 398, endPoint y: 341, distance: 111.0
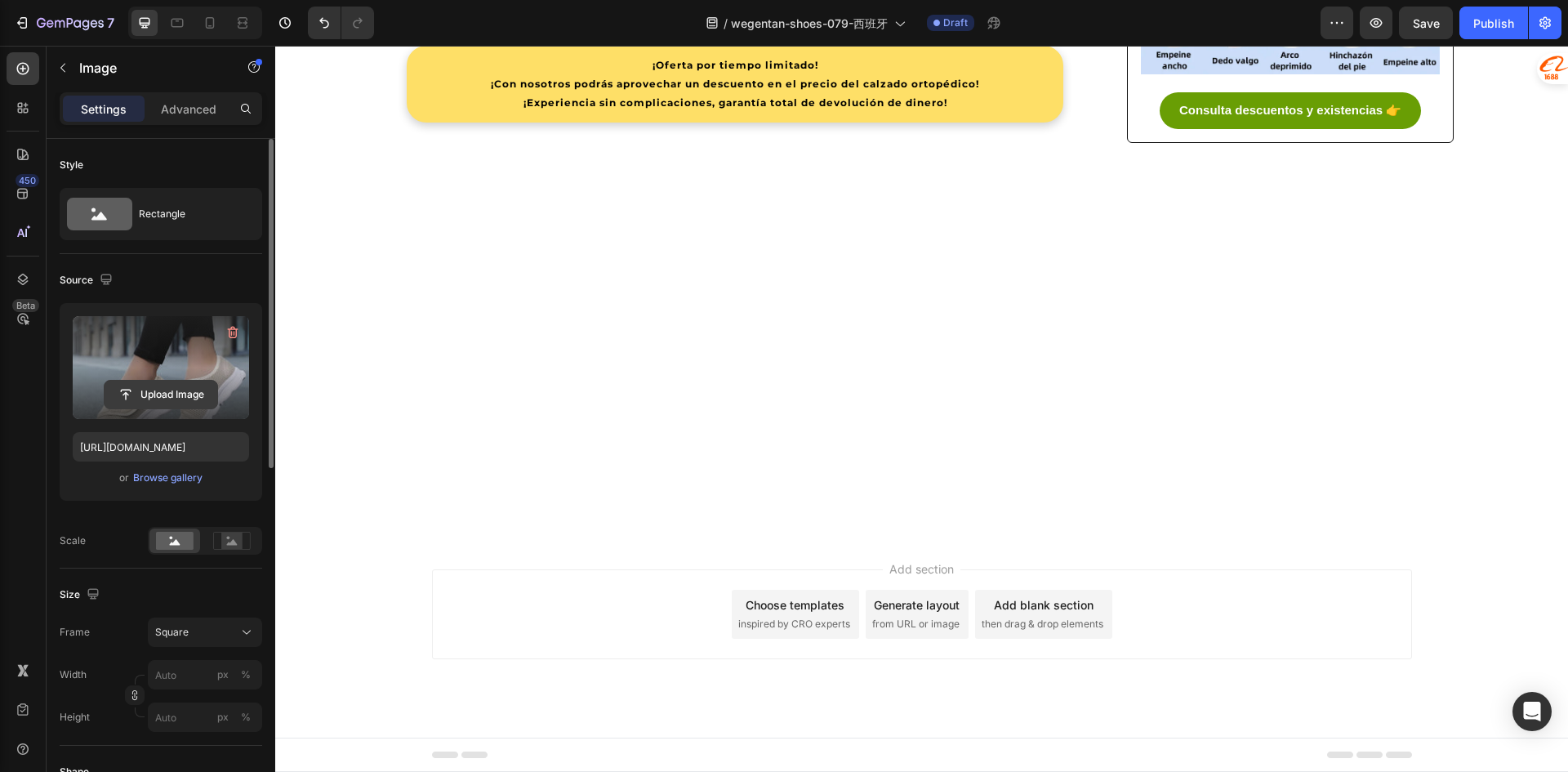
click at [173, 389] on input "file" at bounding box center [160, 394] width 112 height 28
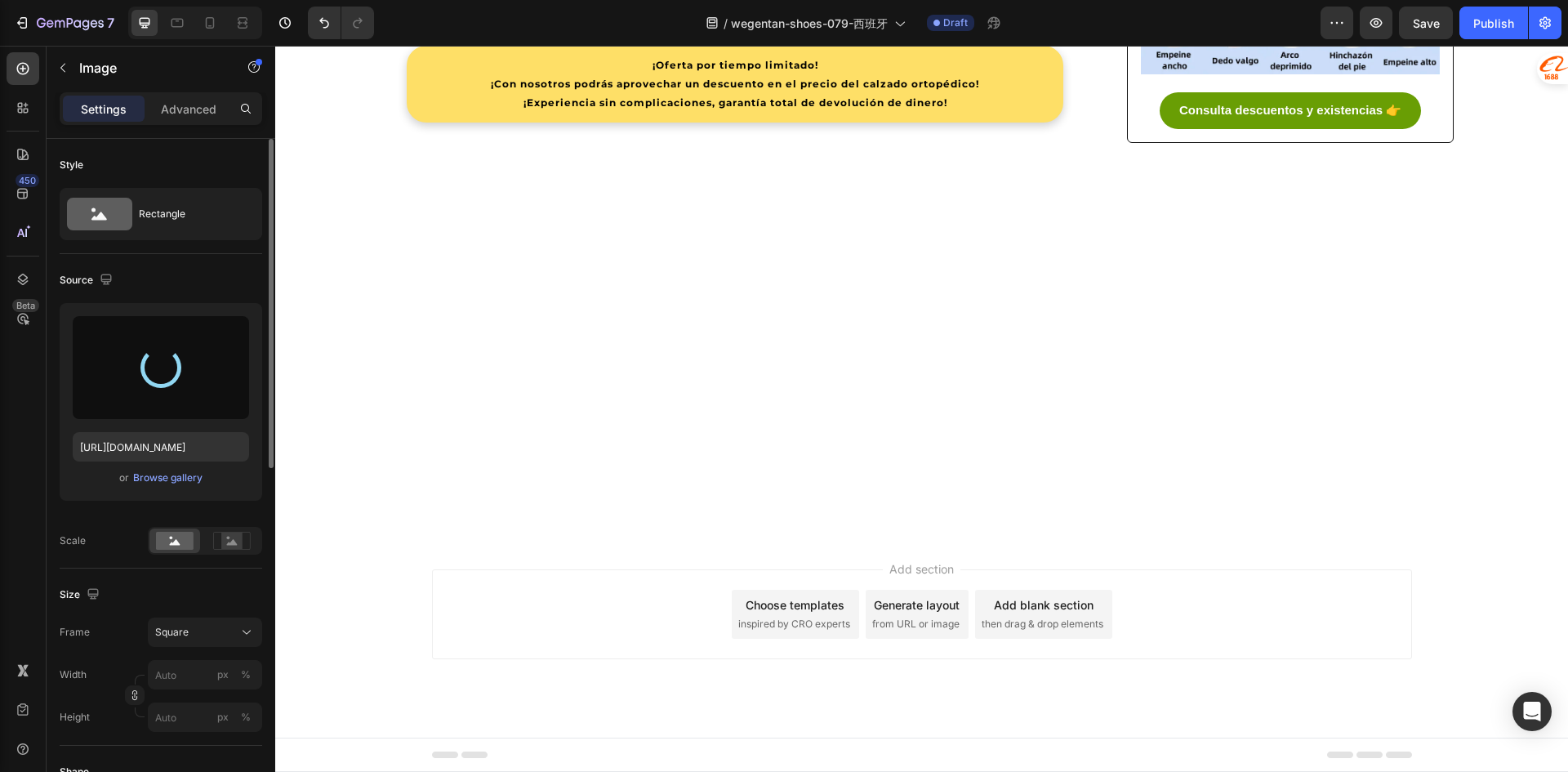
type input "[URL][DOMAIN_NAME]"
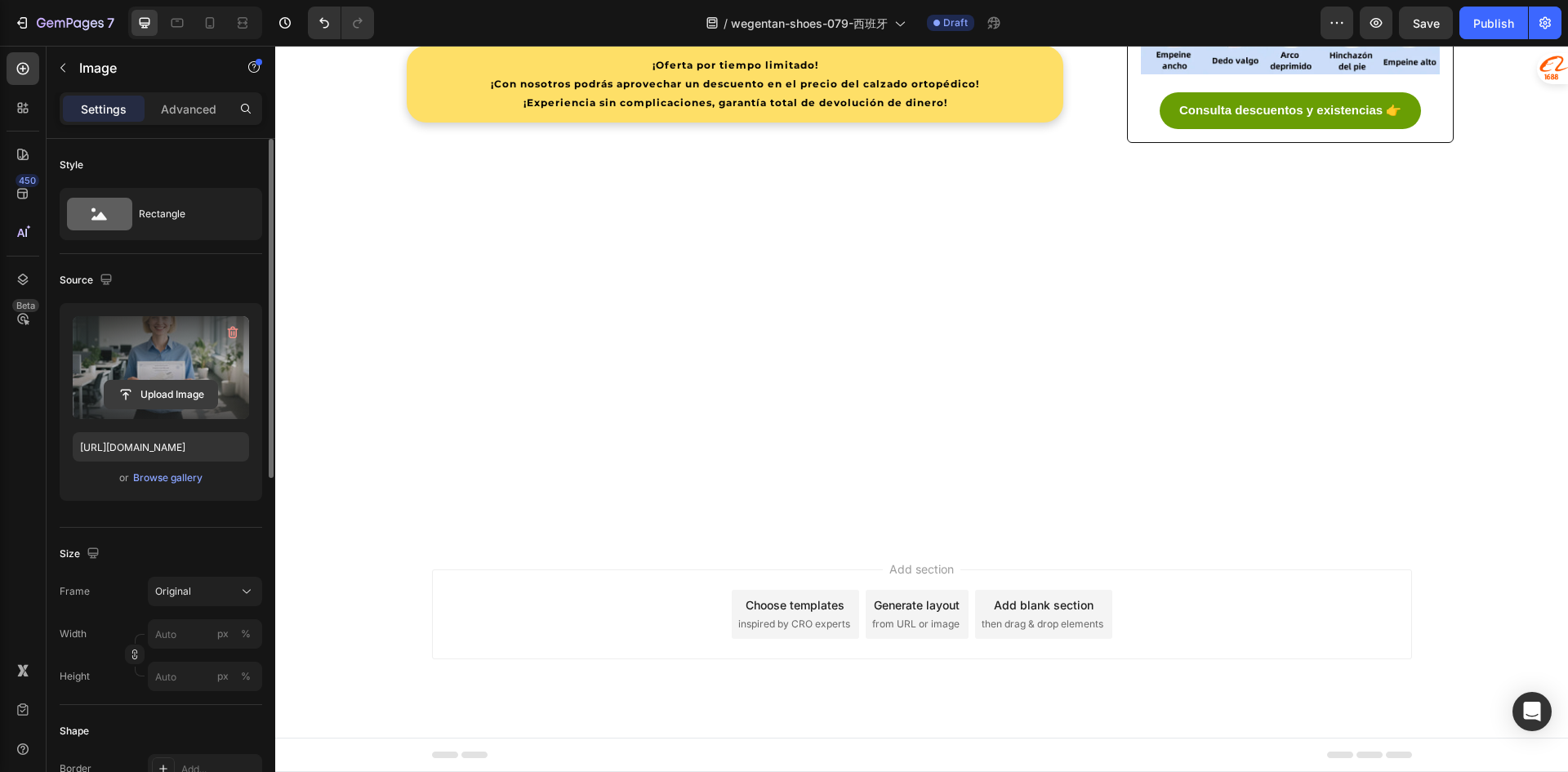
click at [156, 391] on input "file" at bounding box center [160, 394] width 112 height 28
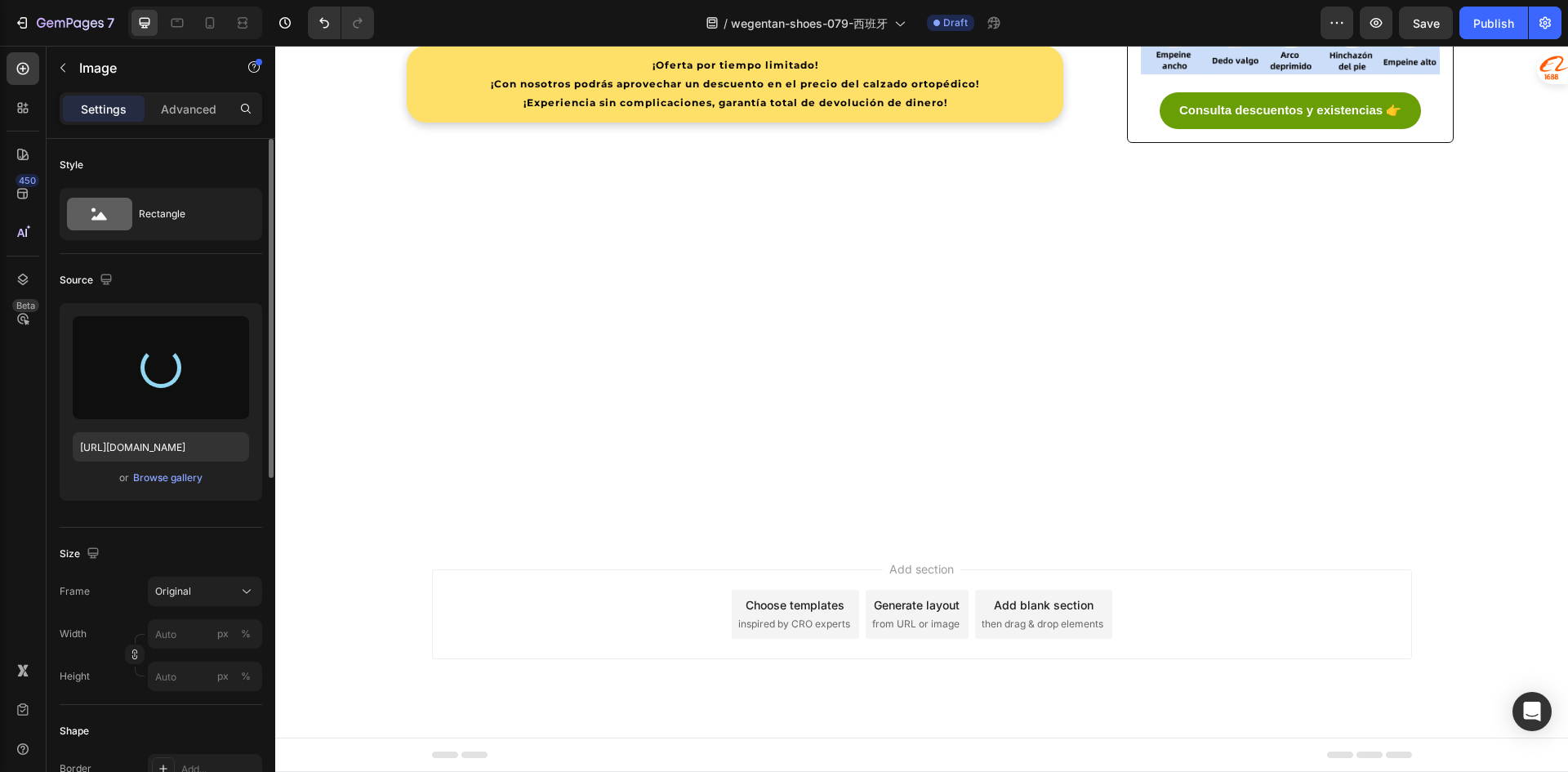
type input "[URL][DOMAIN_NAME][DATE]"
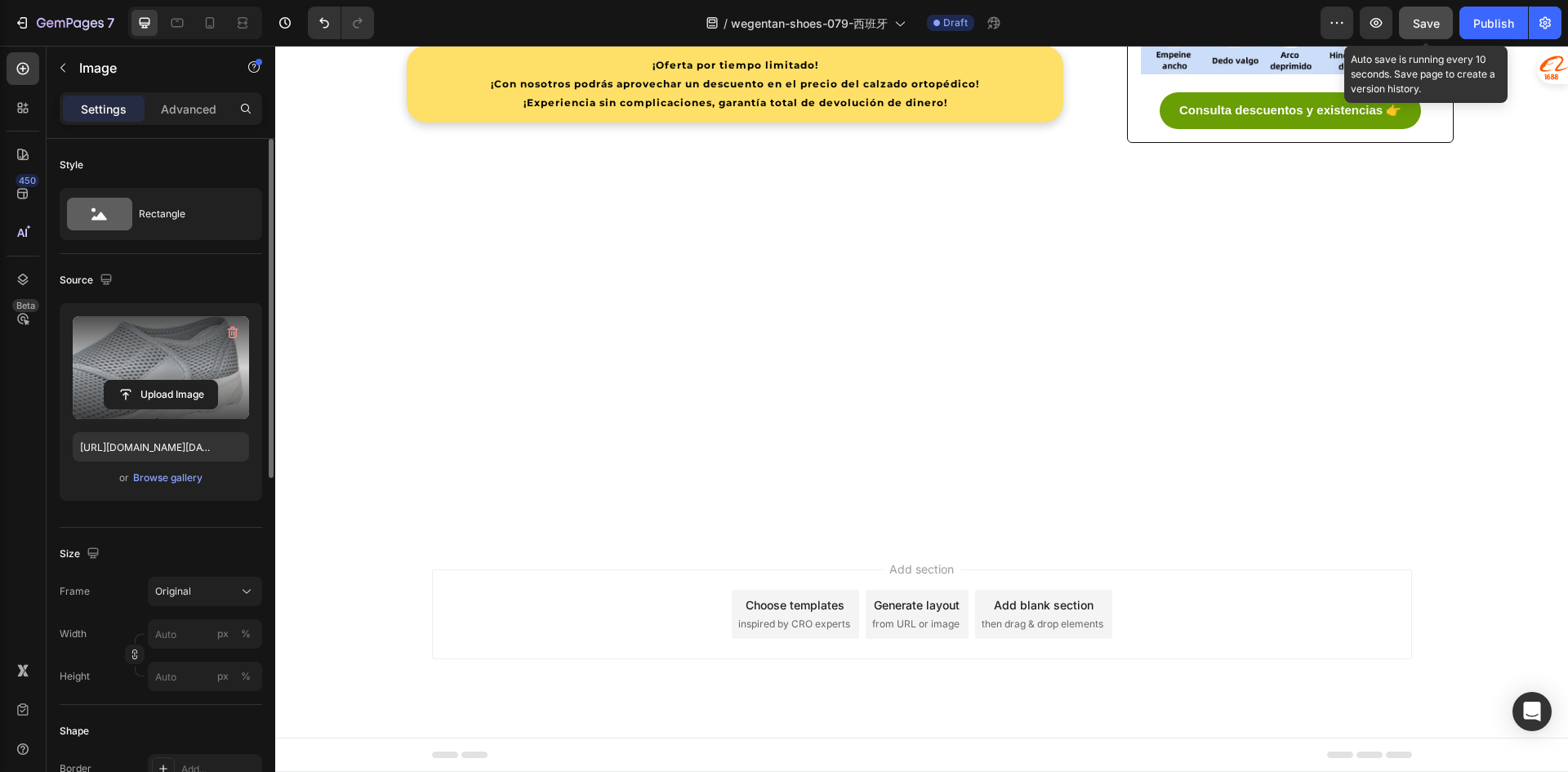
click at [1445, 31] on button "Save" at bounding box center [1426, 22] width 54 height 32
click at [1421, 30] on span "Save" at bounding box center [1426, 22] width 27 height 13
